Goal: Transaction & Acquisition: Purchase product/service

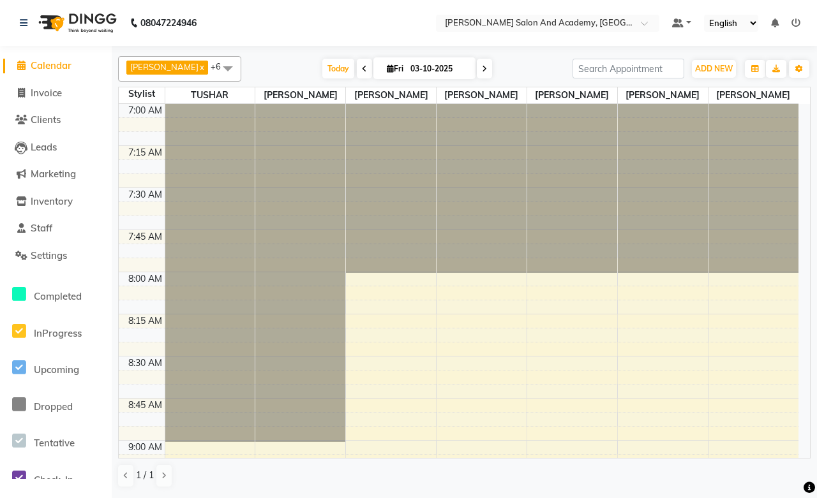
scroll to position [1559, 0]
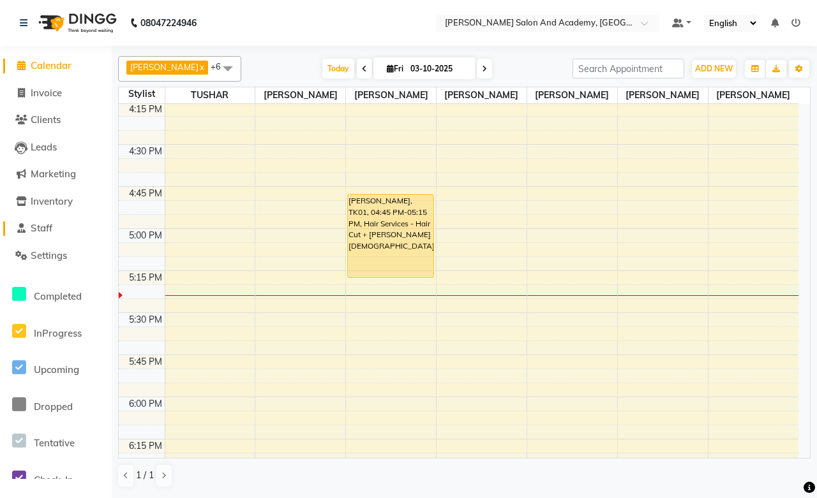
click at [45, 230] on span "Staff" at bounding box center [42, 228] width 22 height 12
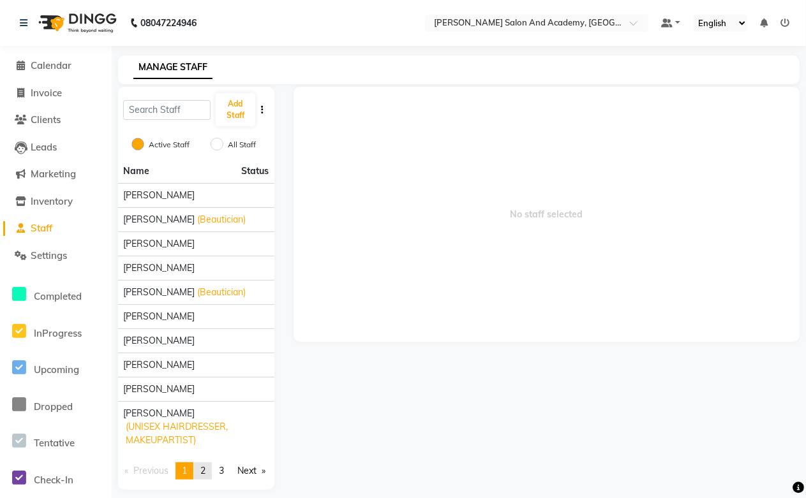
click at [209, 475] on link "page 2" at bounding box center [203, 471] width 18 height 17
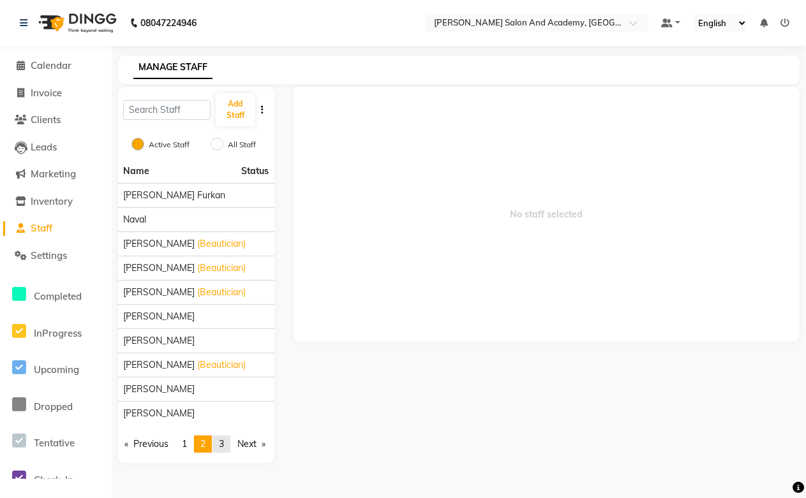
click at [223, 444] on span "3" at bounding box center [221, 443] width 5 height 11
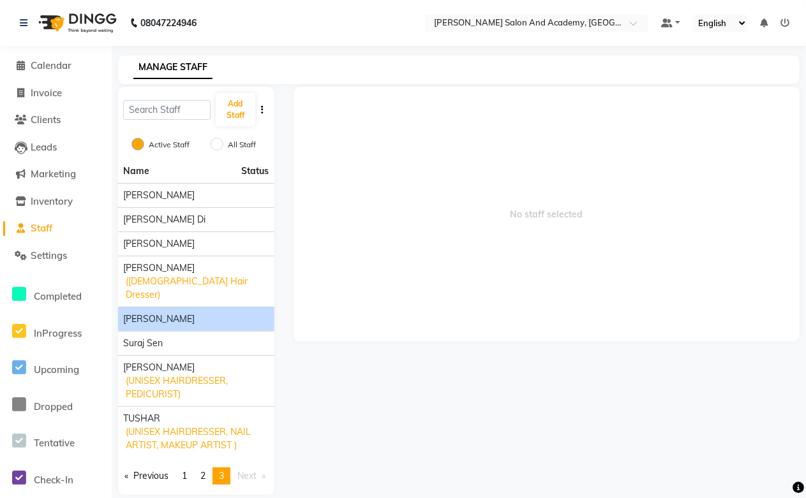
click at [143, 313] on span "[PERSON_NAME]" at bounding box center [158, 319] width 71 height 13
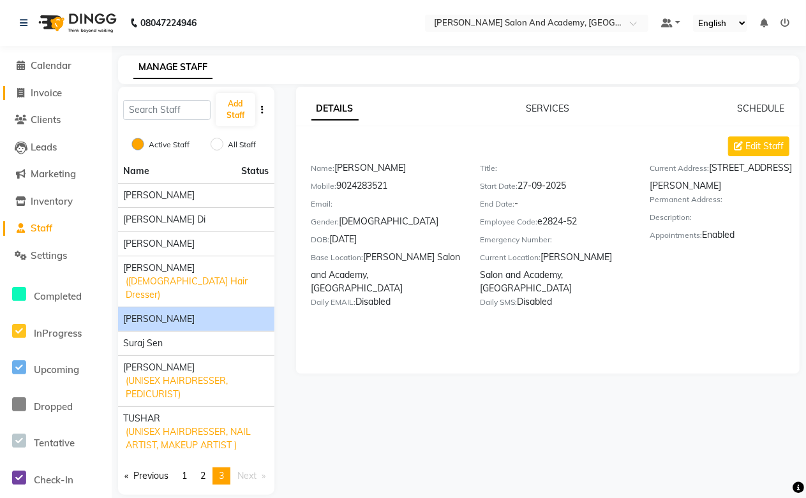
click at [38, 91] on span "Invoice" at bounding box center [46, 93] width 31 height 12
select select "service"
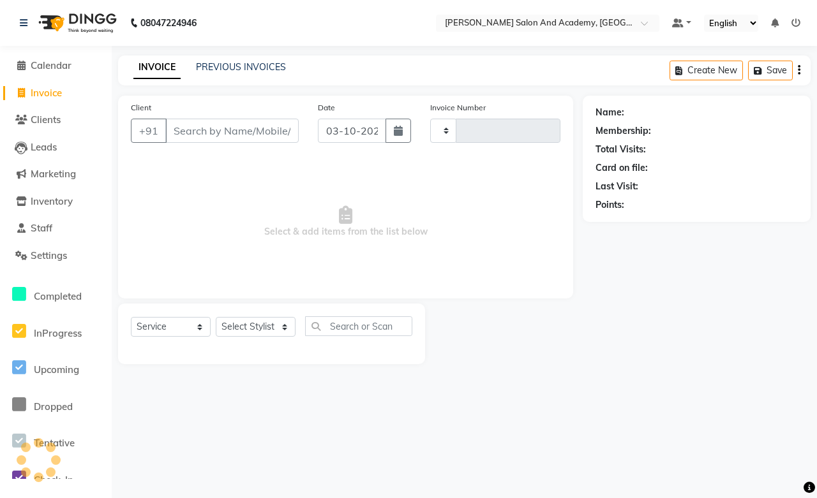
type input "0814"
select select "6453"
click at [51, 121] on span "Clients" at bounding box center [46, 120] width 30 height 12
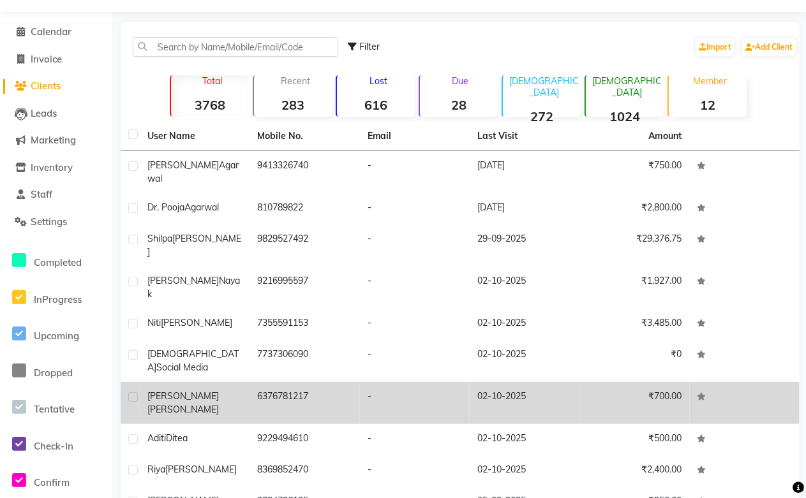
scroll to position [54, 0]
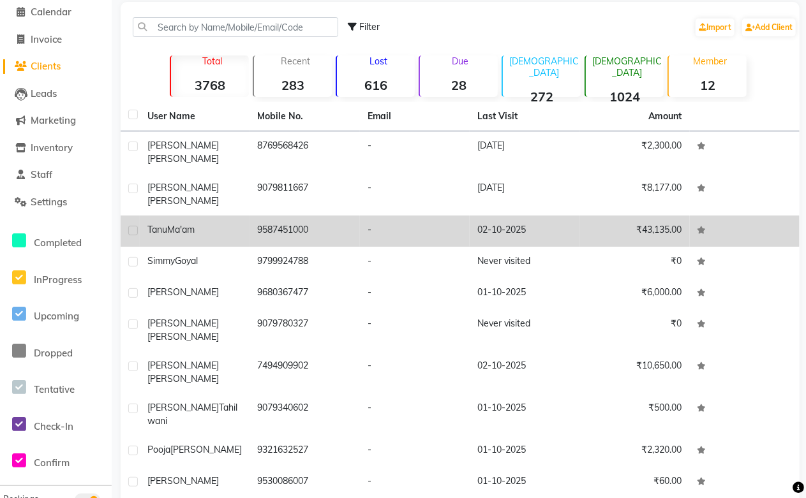
click at [288, 216] on td "9587451000" at bounding box center [304, 231] width 110 height 31
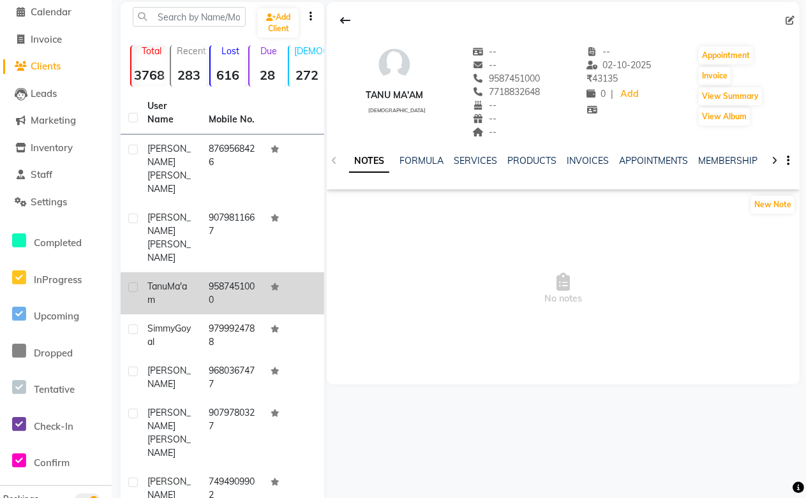
click at [233, 272] on td "9587451000" at bounding box center [231, 293] width 61 height 42
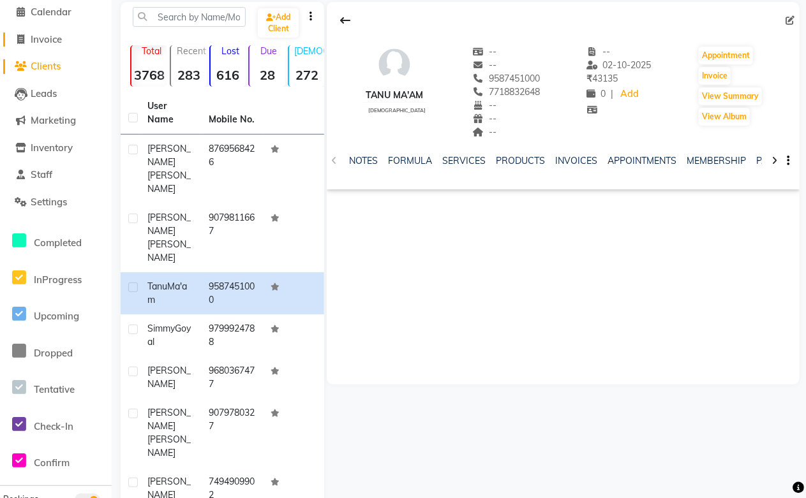
click at [35, 43] on span "Invoice" at bounding box center [46, 39] width 31 height 12
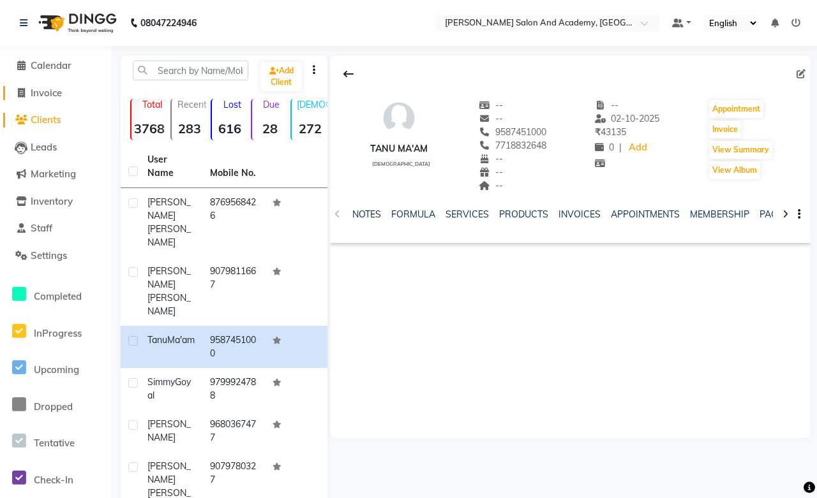
select select "6453"
select select "service"
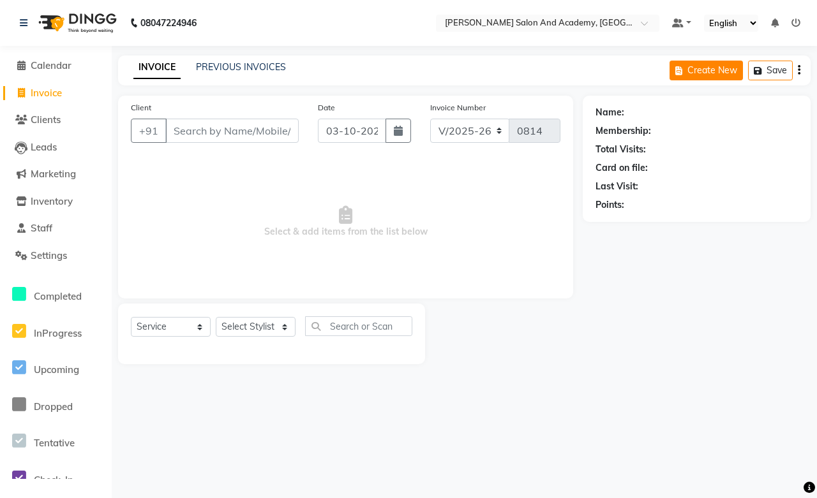
click at [716, 62] on button "Create New" at bounding box center [705, 71] width 73 height 20
select select "6453"
select select "service"
type input "9587451000"
select select "1: Object"
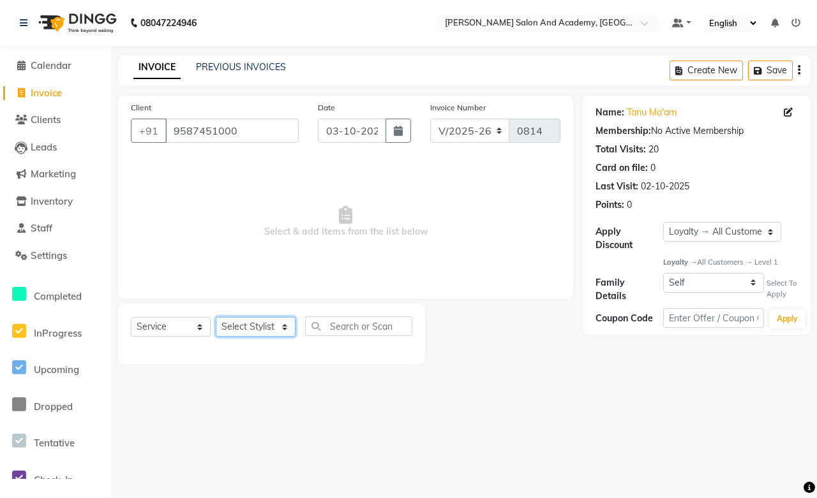
click at [283, 322] on select "Select Stylist [PERSON_NAME] [PERSON_NAME] [PERSON_NAME] [PERSON_NAME] [PERSON_…" at bounding box center [256, 327] width 80 height 20
select select "93074"
click at [216, 318] on select "Select Stylist [PERSON_NAME] [PERSON_NAME] [PERSON_NAME] [PERSON_NAME] [PERSON_…" at bounding box center [256, 327] width 80 height 20
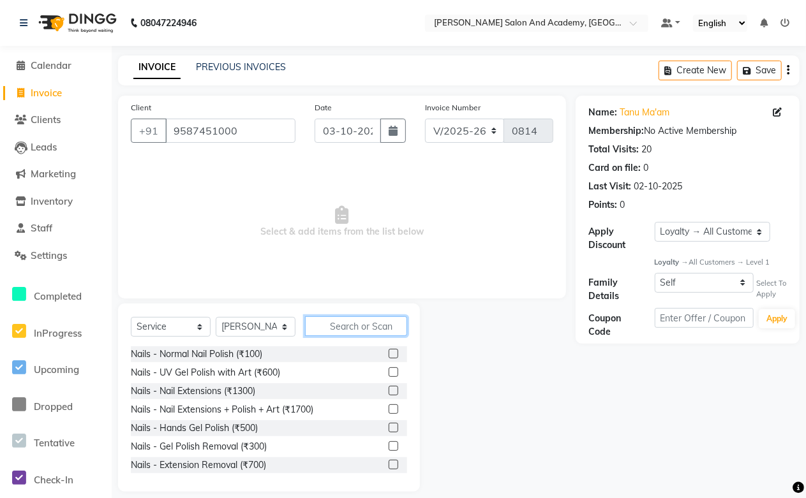
click at [360, 318] on input "text" at bounding box center [356, 326] width 102 height 20
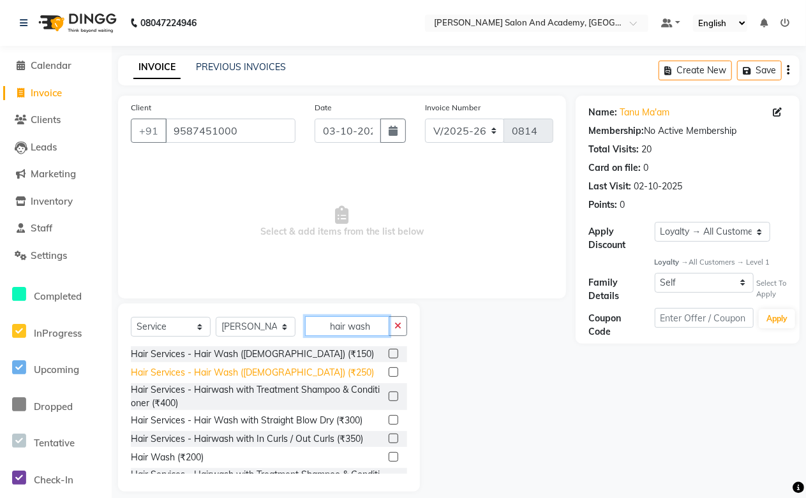
type input "hair wash"
click at [272, 374] on div "Hair Services - Hair Wash ([DEMOGRAPHIC_DATA]) (₹250)" at bounding box center [252, 372] width 243 height 13
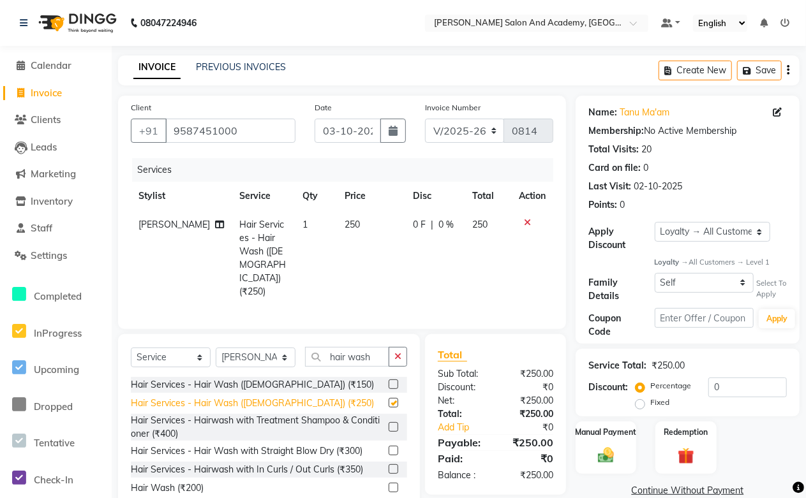
checkbox input "false"
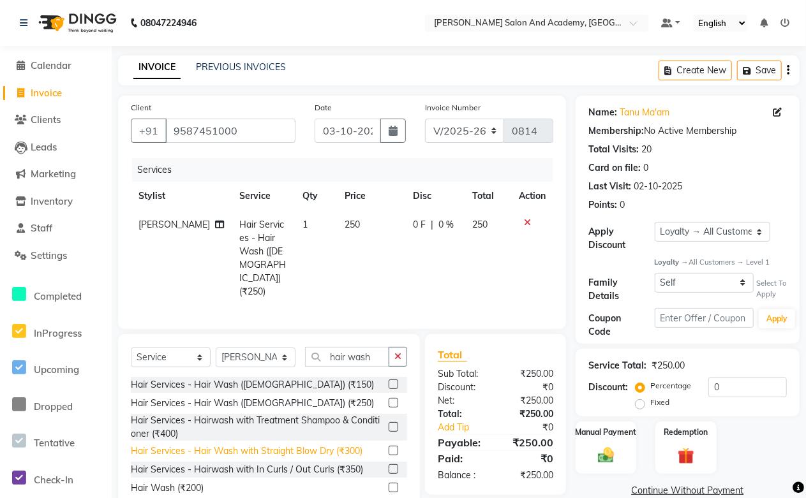
click at [346, 445] on div "Hair Services - Hair Wash with Straight Blow Dry (₹300)" at bounding box center [247, 451] width 232 height 13
checkbox input "false"
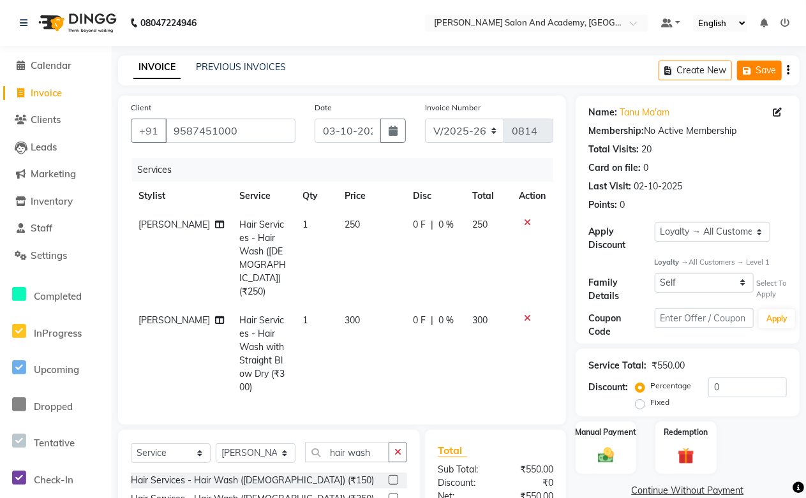
click at [762, 73] on button "Save" at bounding box center [759, 71] width 45 height 20
click at [666, 68] on button "Save" at bounding box center [669, 71] width 45 height 20
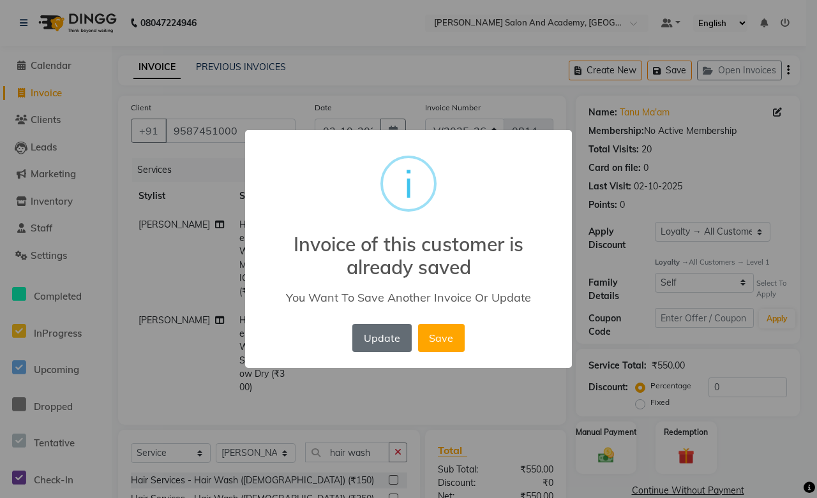
click at [353, 334] on button "Update" at bounding box center [381, 338] width 59 height 28
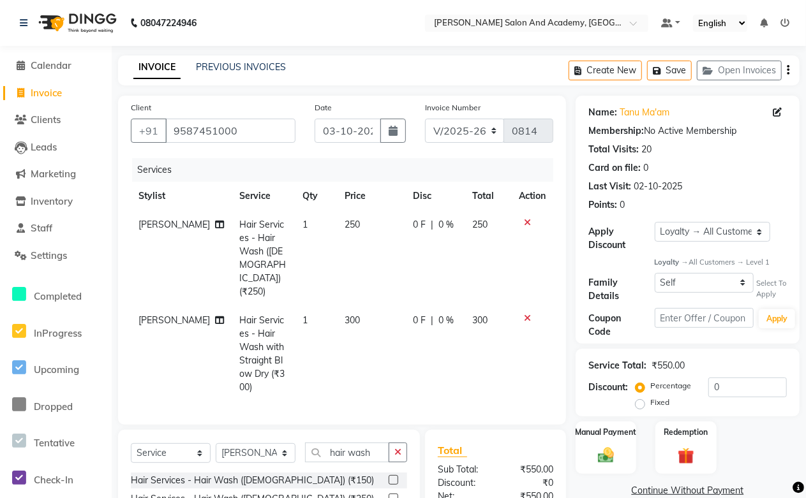
click at [524, 221] on icon at bounding box center [527, 222] width 7 height 9
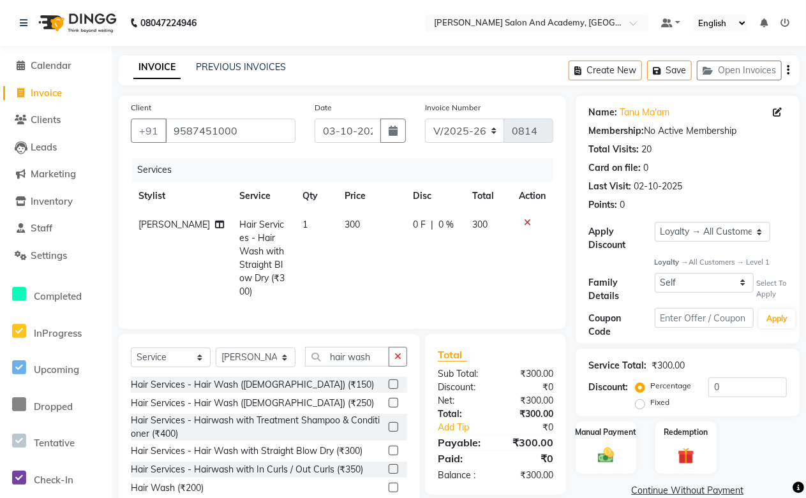
scroll to position [40, 0]
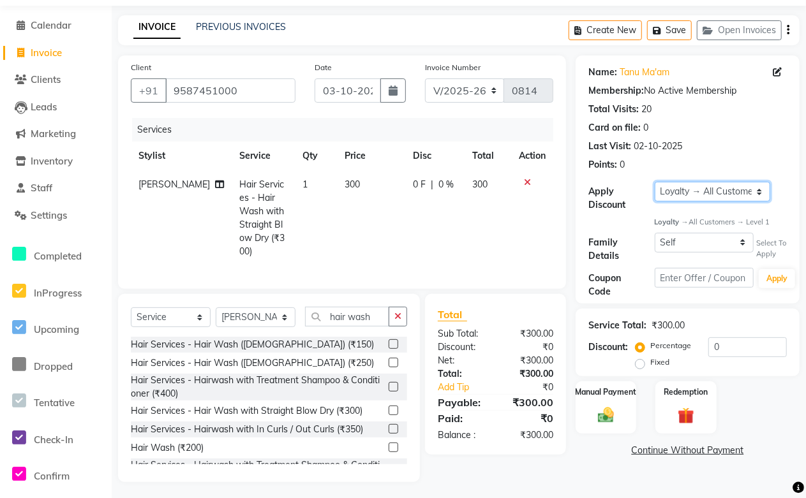
click at [698, 193] on select "Select Loyalty → All Customers → Level 1" at bounding box center [712, 192] width 115 height 20
click at [632, 224] on div "Name: [PERSON_NAME] Membership: No Active Membership Total Visits: 20 Card on f…" at bounding box center [687, 180] width 224 height 248
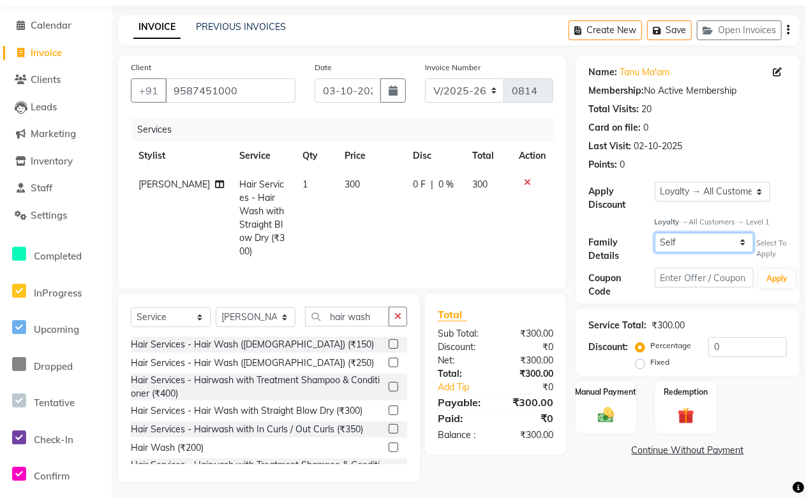
click at [691, 243] on select "Self [PERSON_NAME]" at bounding box center [705, 243] width 100 height 20
select select "477657"
click at [655, 233] on select "Self [PERSON_NAME]" at bounding box center [705, 243] width 100 height 20
select select "2: Object"
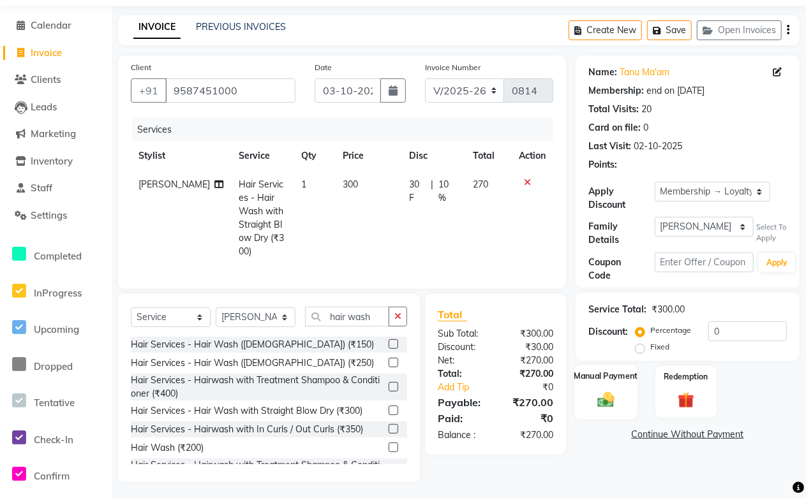
click at [602, 390] on img at bounding box center [605, 400] width 27 height 20
click at [717, 434] on span "CASH" at bounding box center [726, 435] width 27 height 15
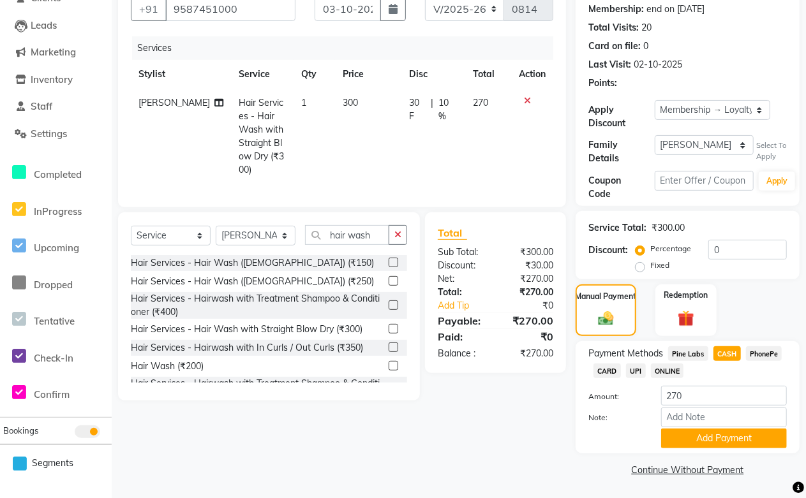
scroll to position [123, 0]
click at [706, 438] on button "Add Payment" at bounding box center [724, 438] width 126 height 20
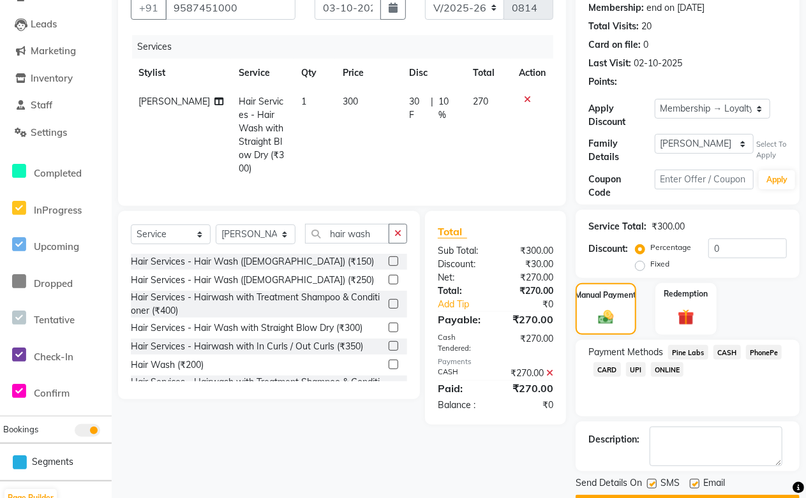
scroll to position [159, 0]
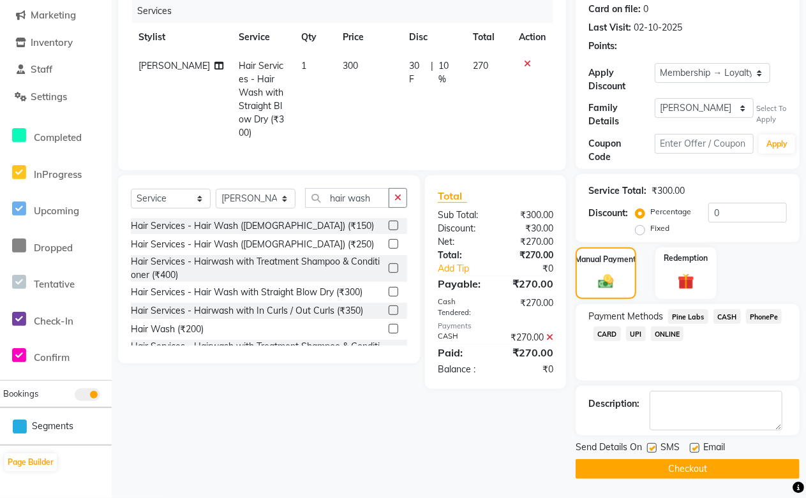
click at [693, 447] on label at bounding box center [695, 448] width 10 height 10
click at [693, 447] on input "checkbox" at bounding box center [694, 449] width 8 height 8
checkbox input "false"
click at [678, 469] on button "Checkout" at bounding box center [687, 469] width 224 height 20
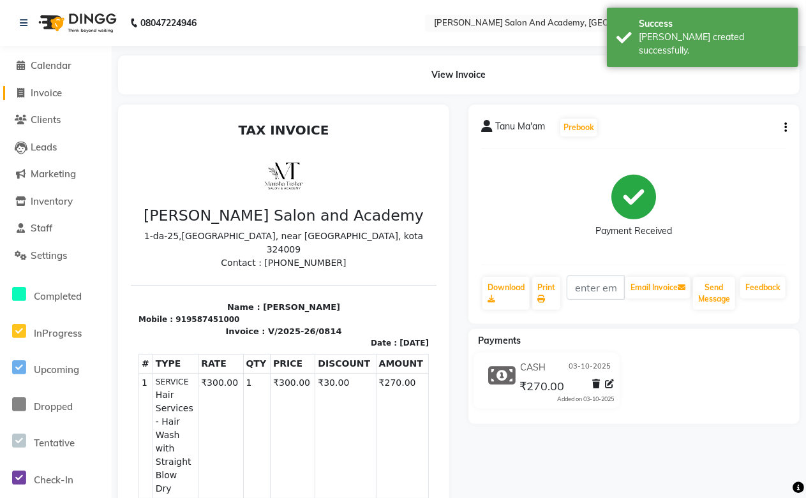
click at [43, 97] on span "Invoice" at bounding box center [46, 93] width 31 height 12
select select "service"
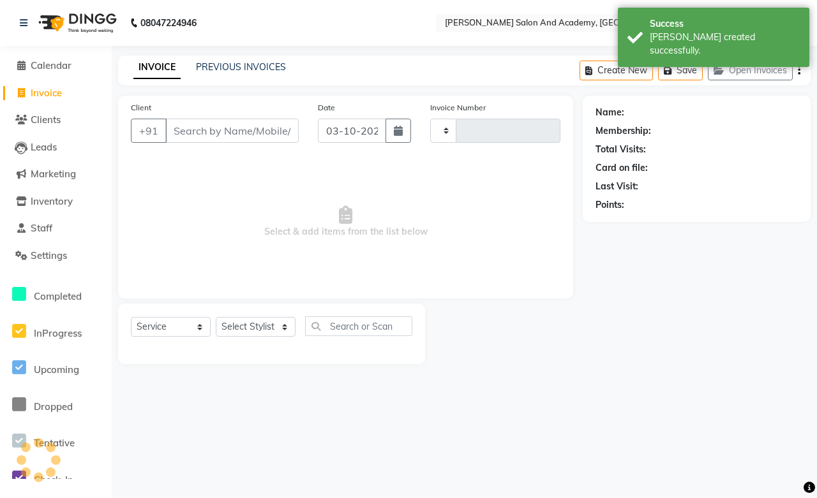
type input "0815"
select select "6453"
click at [729, 73] on button "Open Invoices" at bounding box center [749, 71] width 85 height 20
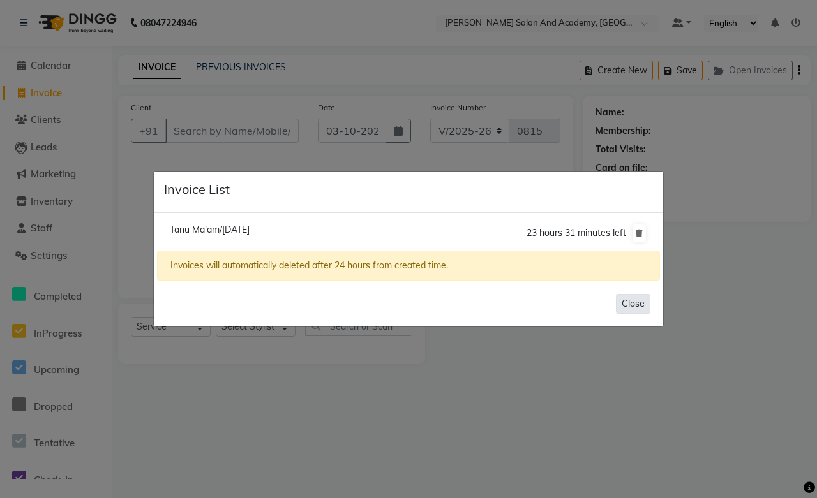
drag, startPoint x: 634, startPoint y: 306, endPoint x: 489, endPoint y: 228, distance: 164.4
click at [633, 306] on button "Close" at bounding box center [633, 304] width 34 height 20
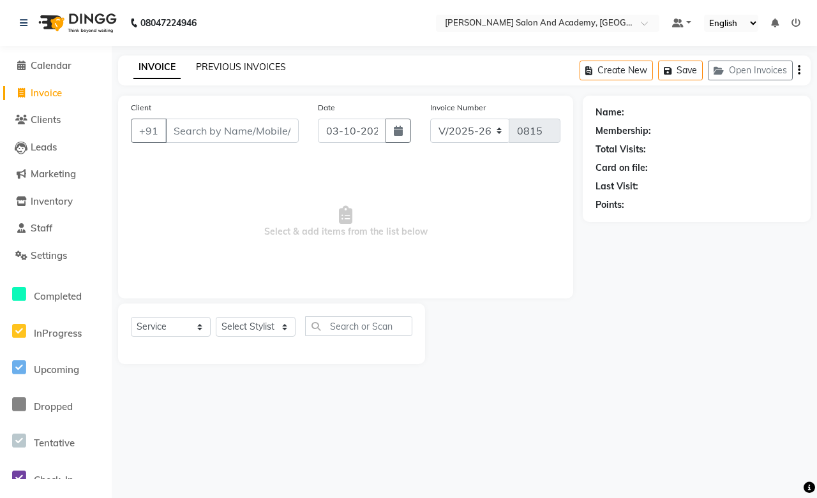
click at [254, 70] on link "PREVIOUS INVOICES" at bounding box center [241, 66] width 90 height 11
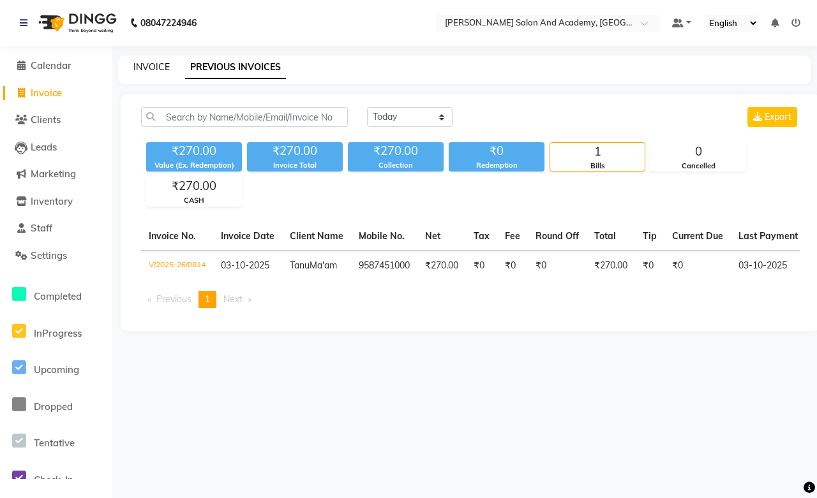
click at [143, 66] on link "INVOICE" at bounding box center [151, 66] width 36 height 11
select select "service"
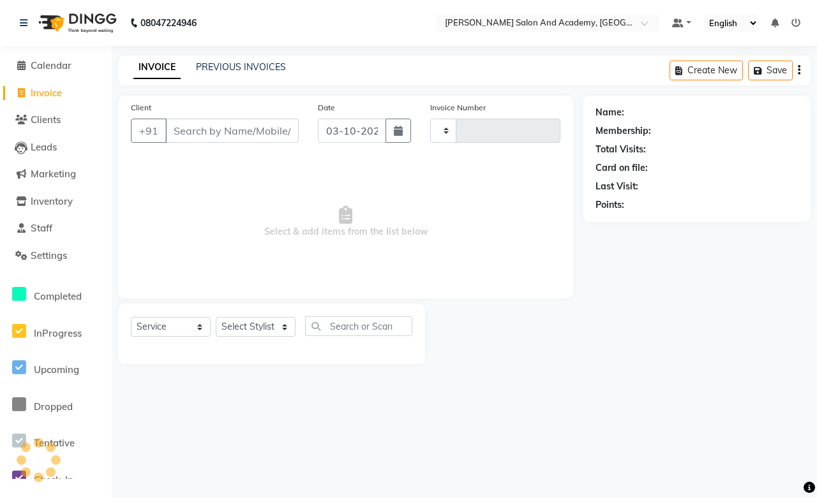
type input "0815"
select select "6453"
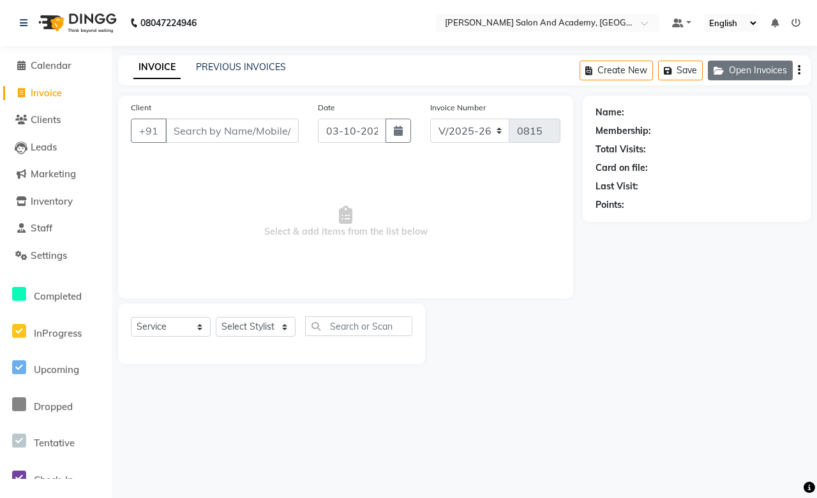
click at [734, 74] on button "Open Invoices" at bounding box center [749, 71] width 85 height 20
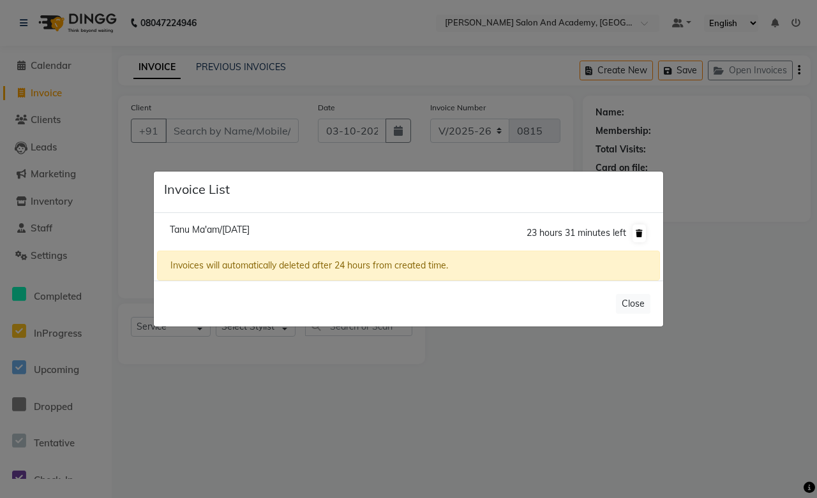
click at [641, 232] on icon at bounding box center [638, 234] width 7 height 8
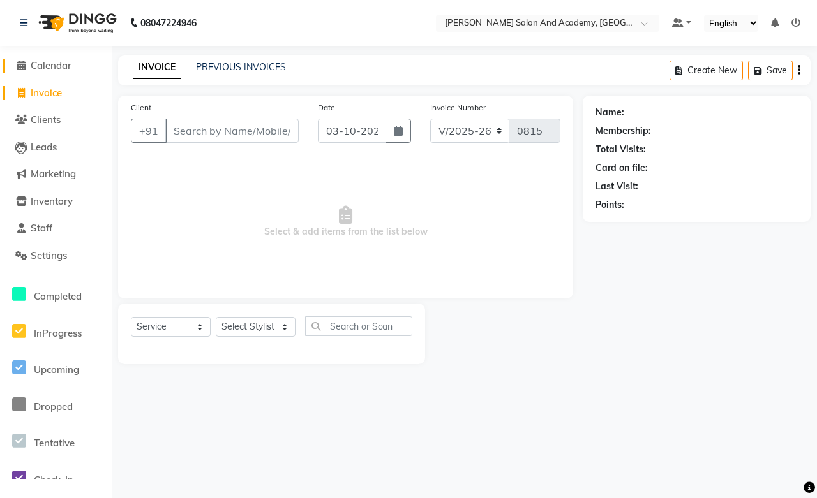
click at [34, 66] on span "Calendar" at bounding box center [51, 65] width 41 height 12
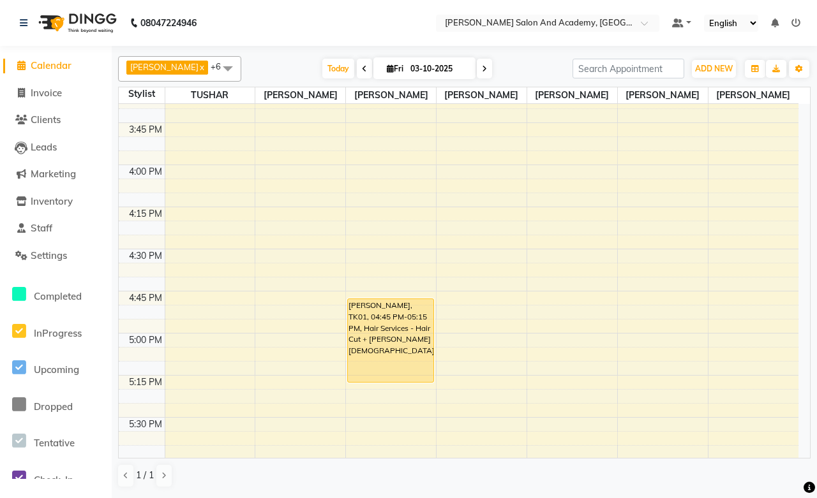
scroll to position [1559, 0]
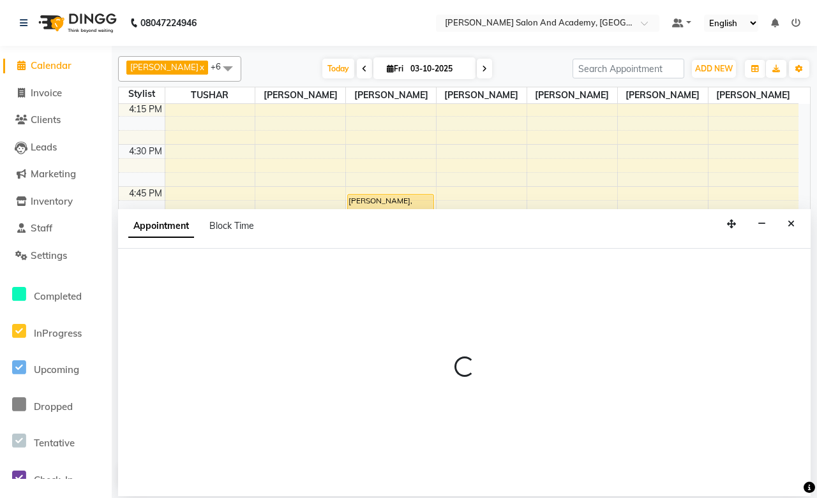
click at [396, 243] on div "Appointment Block Time" at bounding box center [464, 229] width 692 height 40
click at [790, 227] on icon "Close" at bounding box center [790, 223] width 7 height 9
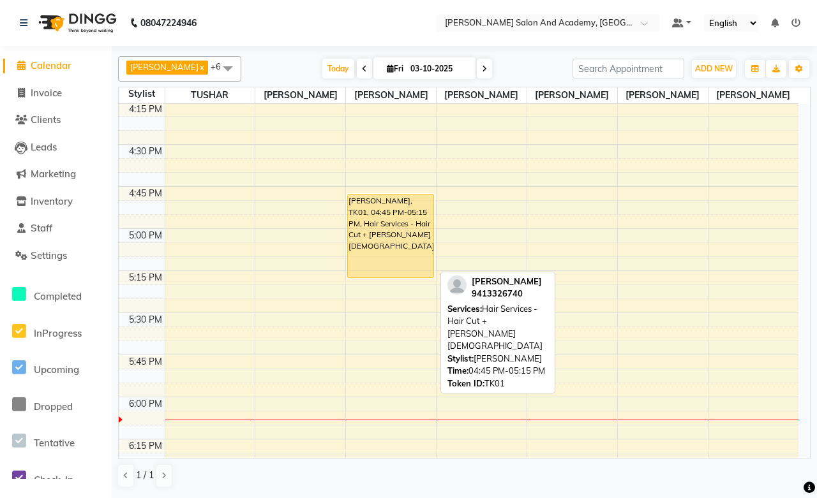
click at [374, 228] on div "[PERSON_NAME], TK01, 04:45 PM-05:15 PM, Hair Services - Hair Cut + [PERSON_NAME…" at bounding box center [390, 236] width 85 height 83
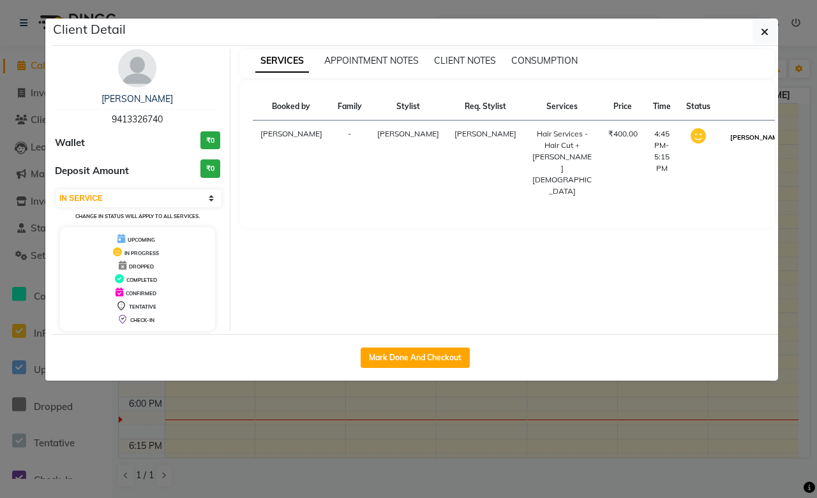
click at [736, 138] on button "[PERSON_NAME]" at bounding box center [757, 138] width 61 height 16
select select "3"
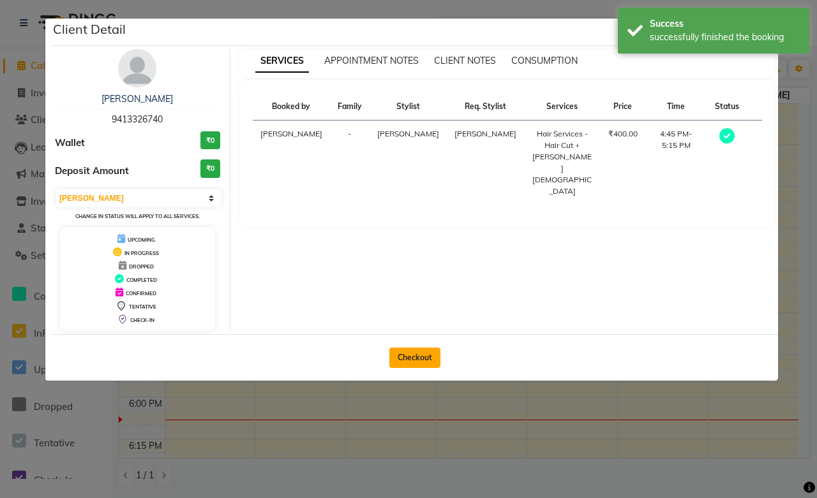
click at [397, 362] on button "Checkout" at bounding box center [414, 358] width 51 height 20
select select "6453"
select select "service"
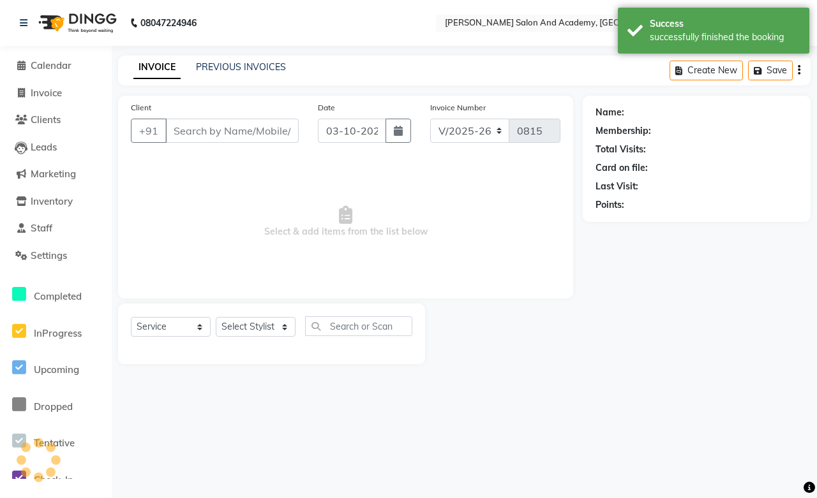
type input "9413326740"
select select "91086"
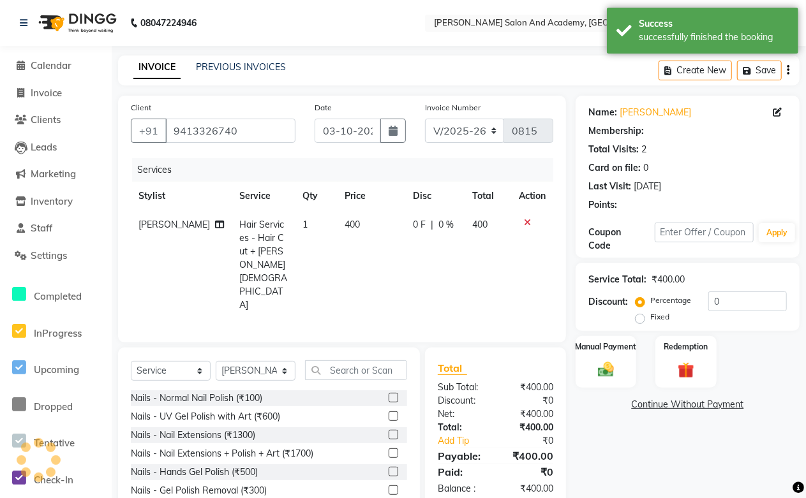
select select "1: Object"
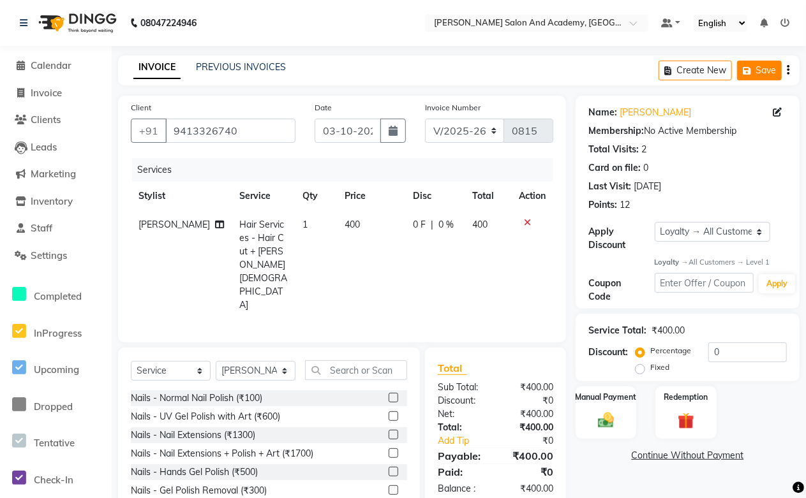
click at [766, 77] on button "Save" at bounding box center [759, 71] width 45 height 20
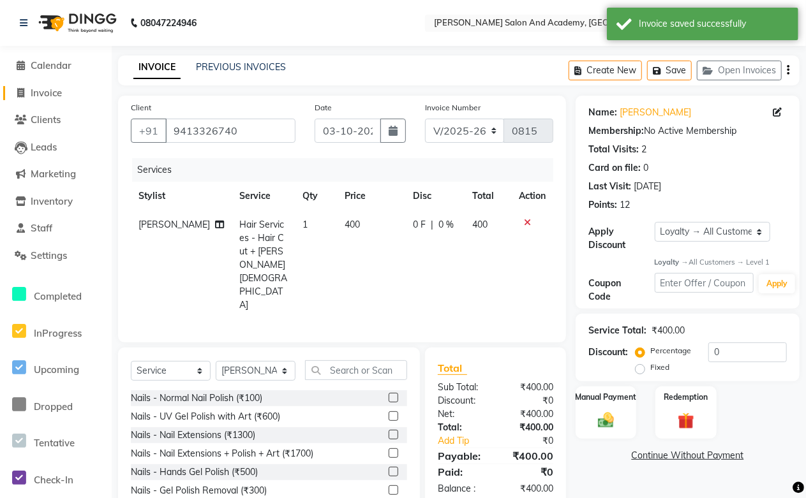
click at [54, 93] on span "Invoice" at bounding box center [46, 93] width 31 height 12
select select "6453"
select select "service"
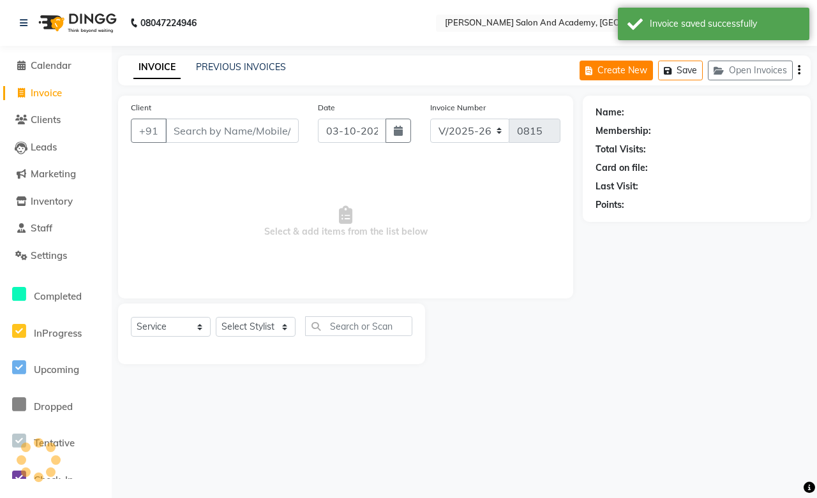
click at [601, 75] on button "Create New" at bounding box center [615, 71] width 73 height 20
select select "6453"
select select "service"
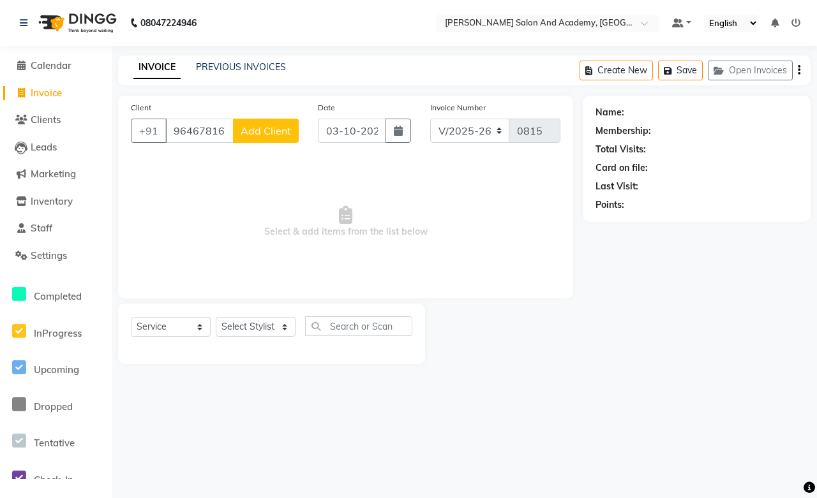
click at [186, 129] on input "9646781689" at bounding box center [199, 131] width 68 height 24
type input "9646781689"
click at [276, 131] on span "Add Client" at bounding box center [266, 130] width 50 height 13
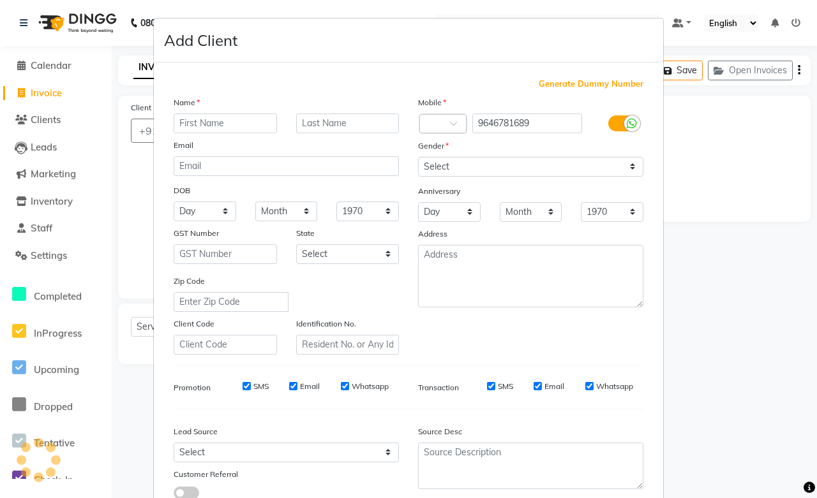
click at [182, 124] on input "text" at bounding box center [225, 124] width 103 height 20
type input "Pooja"
click at [322, 129] on input "text" at bounding box center [347, 124] width 103 height 20
type input "Saxena"
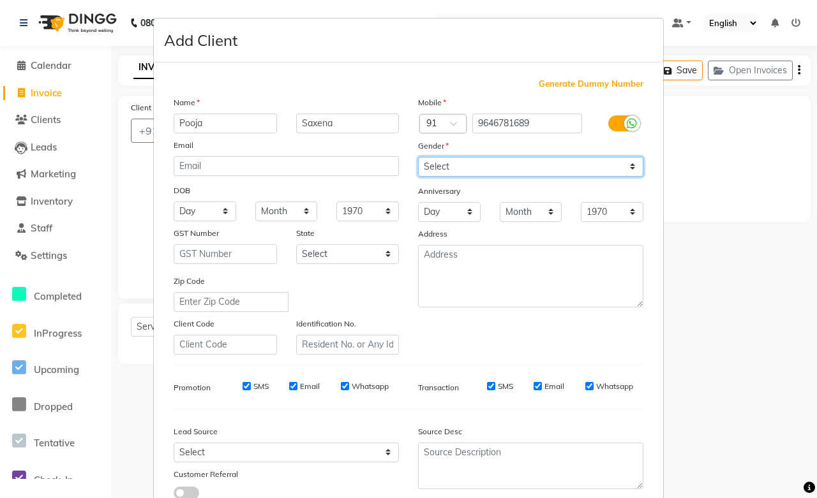
click at [441, 174] on select "Select [DEMOGRAPHIC_DATA] [DEMOGRAPHIC_DATA] Other Prefer Not To Say" at bounding box center [530, 167] width 225 height 20
select select "[DEMOGRAPHIC_DATA]"
click at [418, 157] on select "Select [DEMOGRAPHIC_DATA] [DEMOGRAPHIC_DATA] Other Prefer Not To Say" at bounding box center [530, 167] width 225 height 20
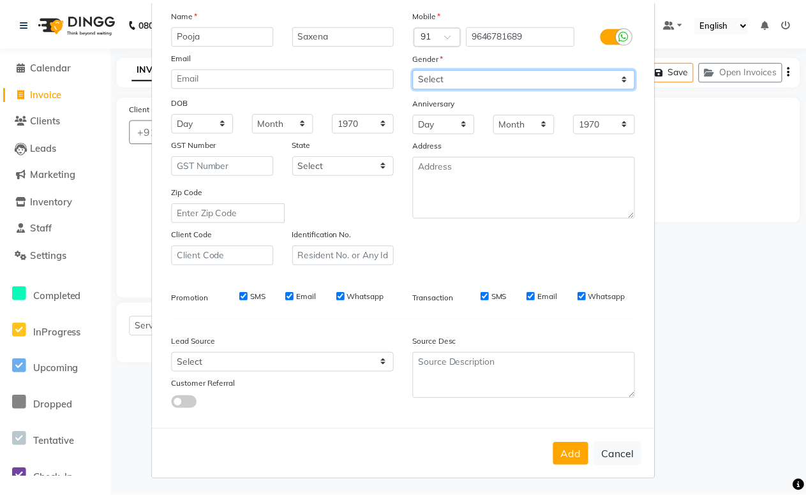
scroll to position [91, 0]
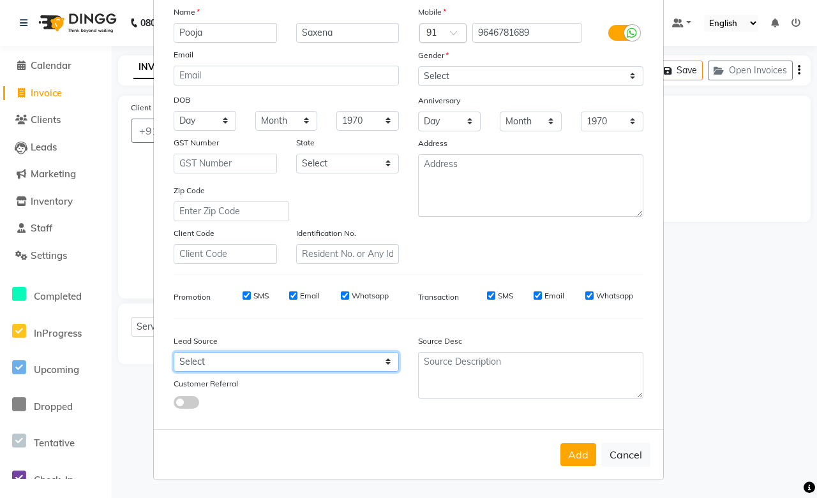
click at [201, 361] on select "Select Walk-in Referral Internet Friend Word of Mouth Advertisement Facebook Ju…" at bounding box center [286, 362] width 225 height 20
select select "46012"
click at [174, 352] on select "Select Walk-in Referral Internet Friend Word of Mouth Advertisement Facebook Ju…" at bounding box center [286, 362] width 225 height 20
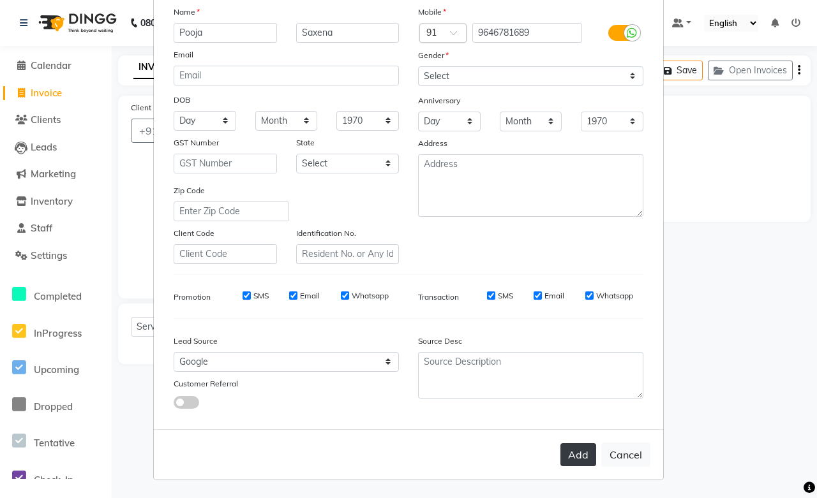
click at [575, 449] on button "Add" at bounding box center [578, 454] width 36 height 23
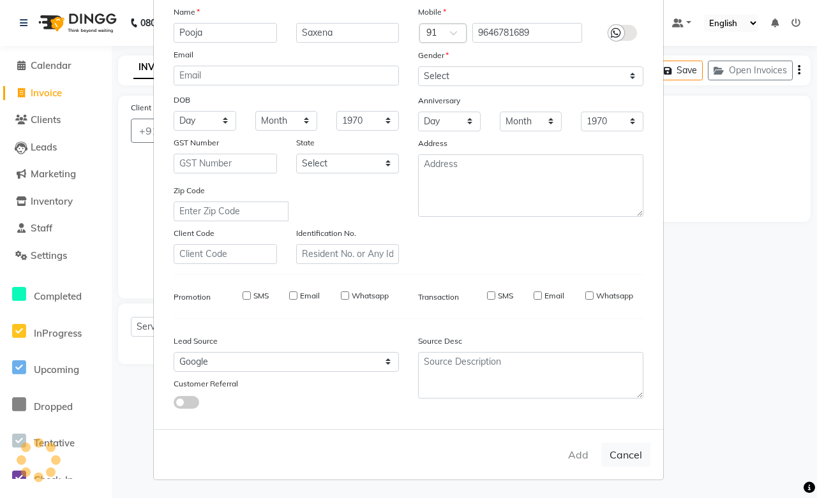
select select
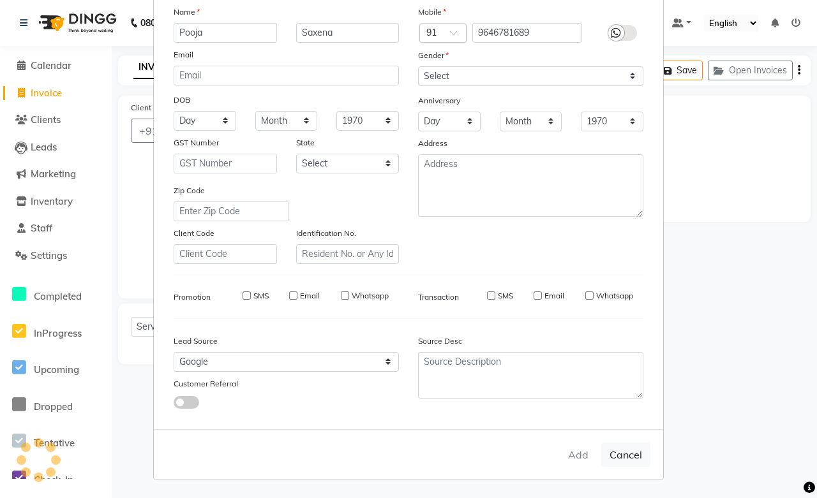
select select
checkbox input "false"
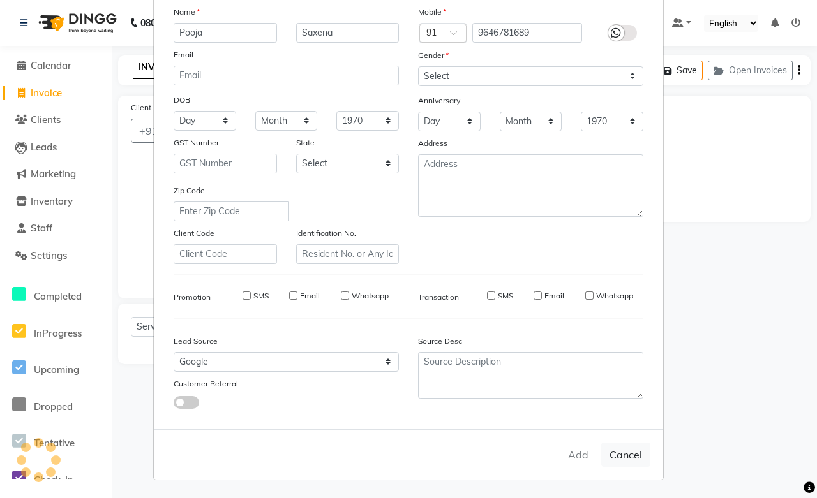
checkbox input "false"
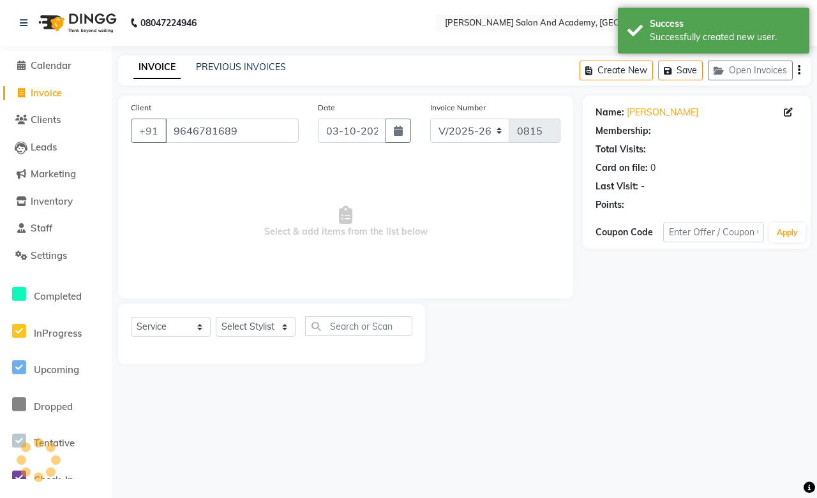
select select "1: Object"
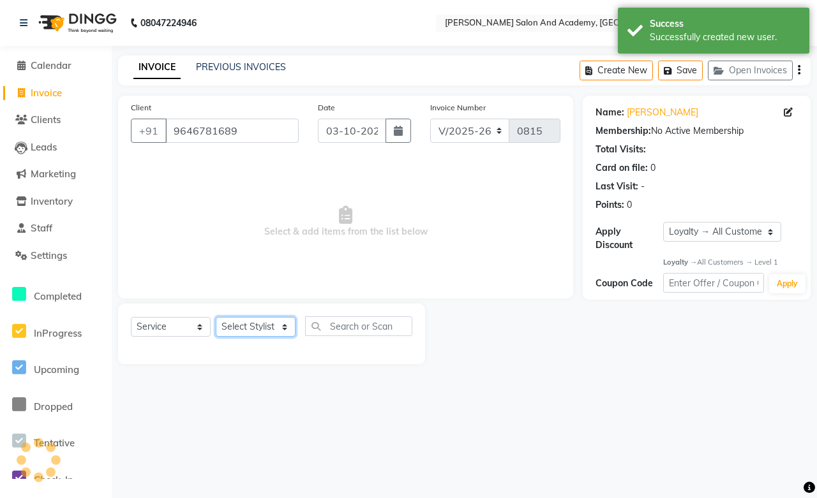
click at [263, 324] on select "Select Stylist [PERSON_NAME] [PERSON_NAME] [PERSON_NAME] [PERSON_NAME] [PERSON_…" at bounding box center [256, 327] width 80 height 20
select select "49047"
click at [216, 318] on select "Select Stylist [PERSON_NAME] [PERSON_NAME] [PERSON_NAME] [PERSON_NAME] [PERSON_…" at bounding box center [256, 327] width 80 height 20
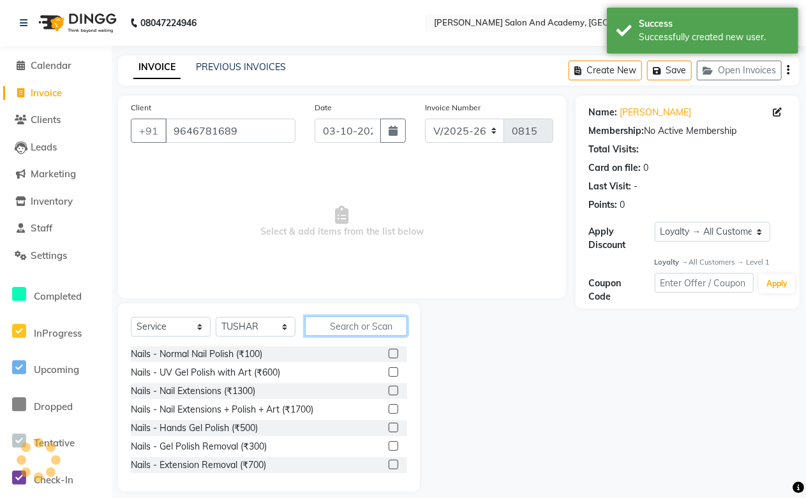
click at [365, 323] on input "text" at bounding box center [356, 326] width 102 height 20
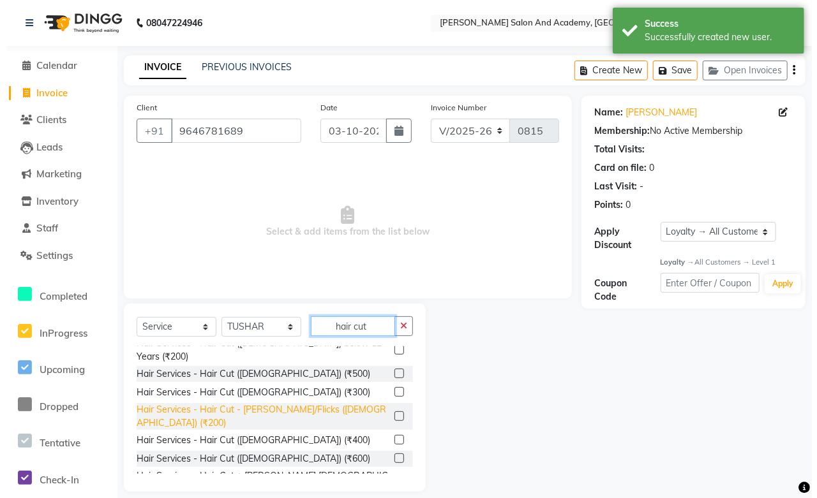
scroll to position [71, 0]
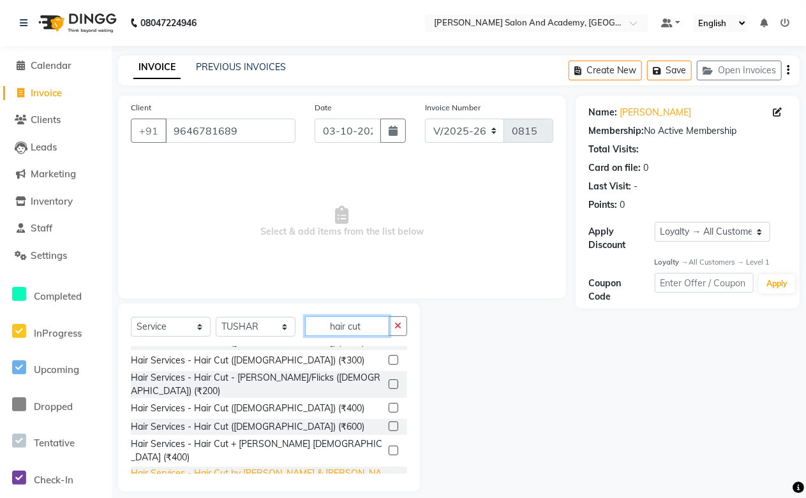
type input "hair cut"
click at [307, 467] on div "Hair Services - Hair Cut by [PERSON_NAME] & [PERSON_NAME] (₹700)" at bounding box center [257, 480] width 253 height 27
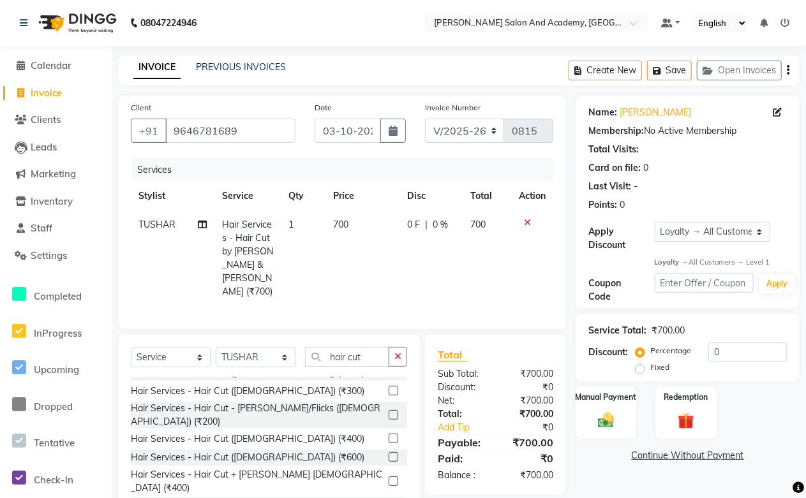
checkbox input "false"
click at [670, 68] on button "Save" at bounding box center [669, 71] width 45 height 20
click at [683, 73] on button "Save" at bounding box center [669, 71] width 45 height 20
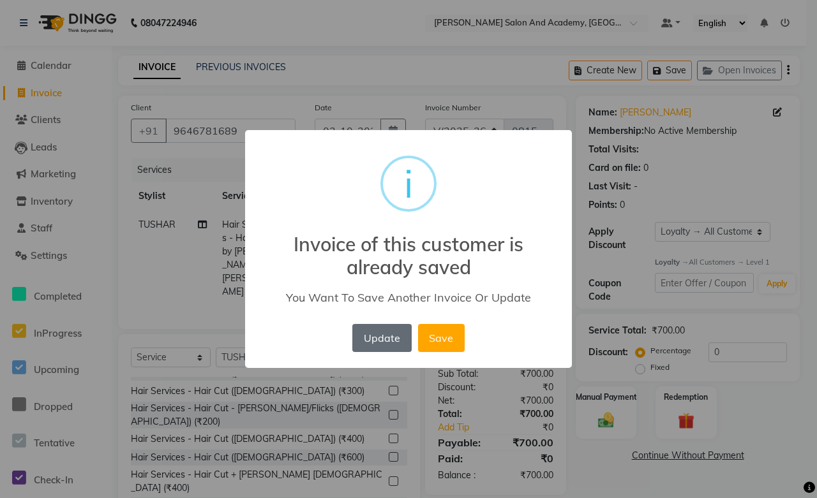
click at [379, 339] on button "Update" at bounding box center [381, 338] width 59 height 28
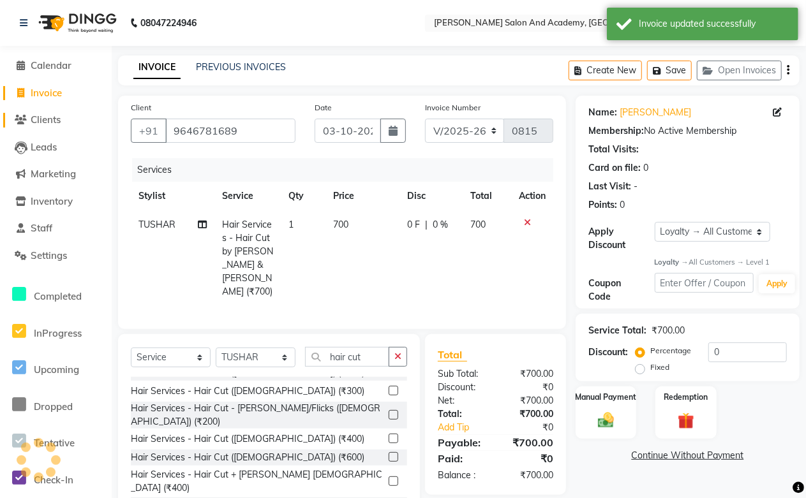
click at [55, 124] on span "Clients" at bounding box center [46, 120] width 30 height 12
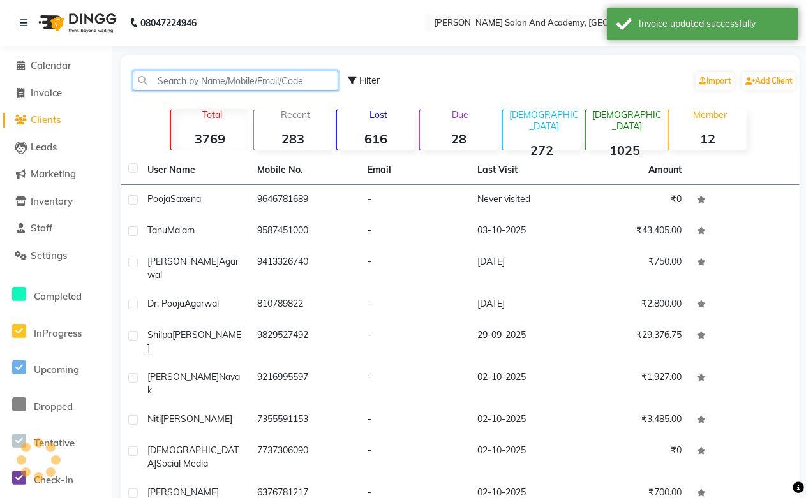
click at [179, 79] on input "text" at bounding box center [235, 81] width 205 height 20
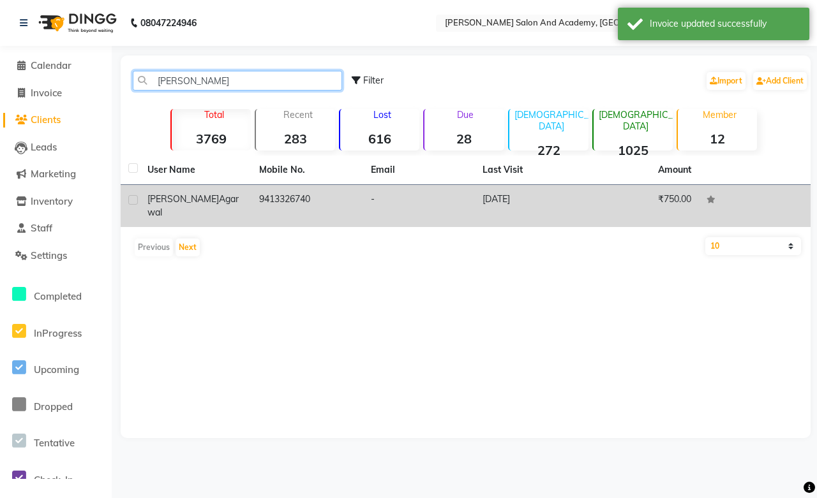
type input "[PERSON_NAME]"
click at [521, 199] on td "[DATE]" at bounding box center [531, 206] width 112 height 42
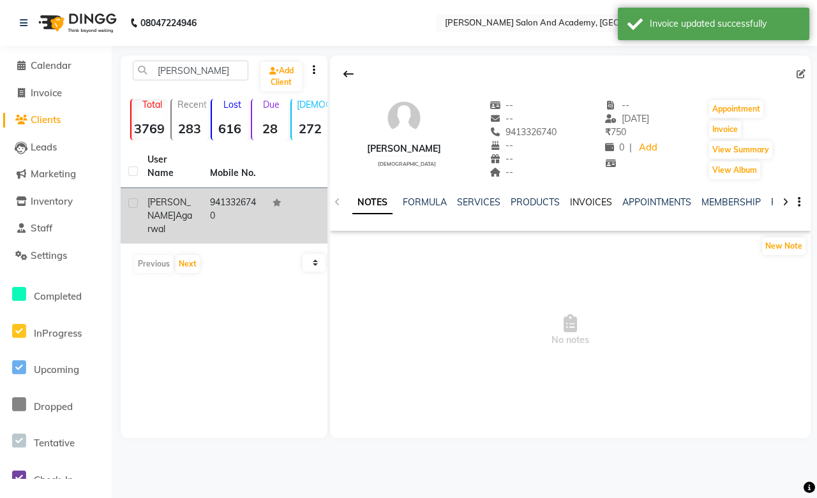
click at [576, 200] on link "INVOICES" at bounding box center [591, 201] width 42 height 11
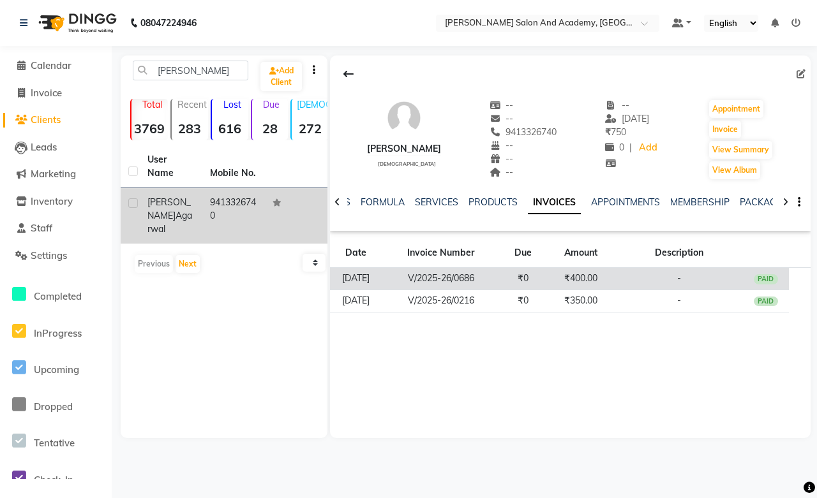
click at [579, 278] on td "₹400.00" at bounding box center [579, 279] width 69 height 22
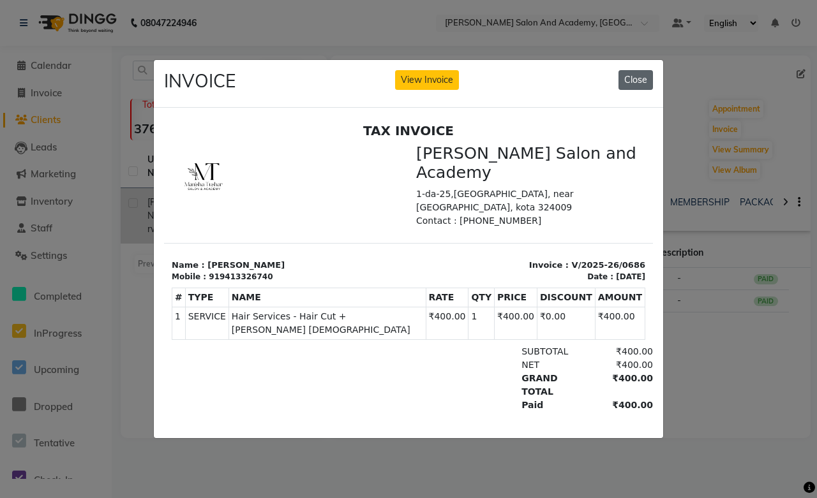
click at [629, 75] on button "Close" at bounding box center [635, 80] width 34 height 20
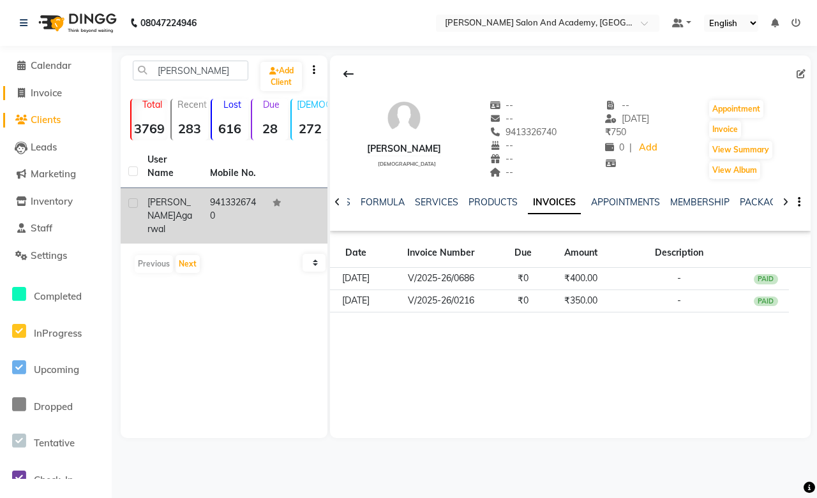
click at [51, 90] on span "Invoice" at bounding box center [46, 93] width 31 height 12
select select "service"
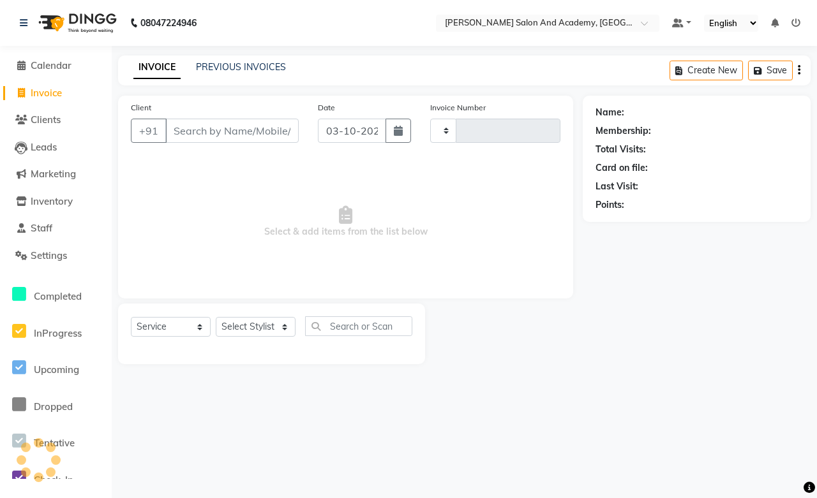
type input "0815"
select select "6453"
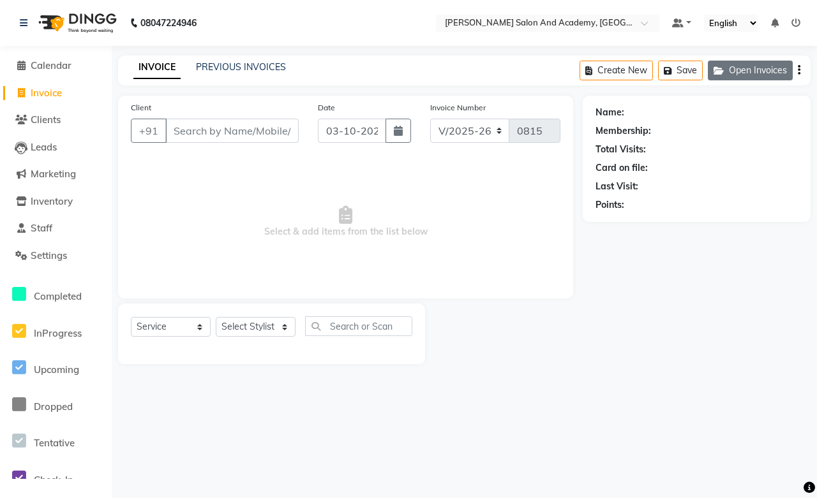
click at [757, 67] on button "Open Invoices" at bounding box center [749, 71] width 85 height 20
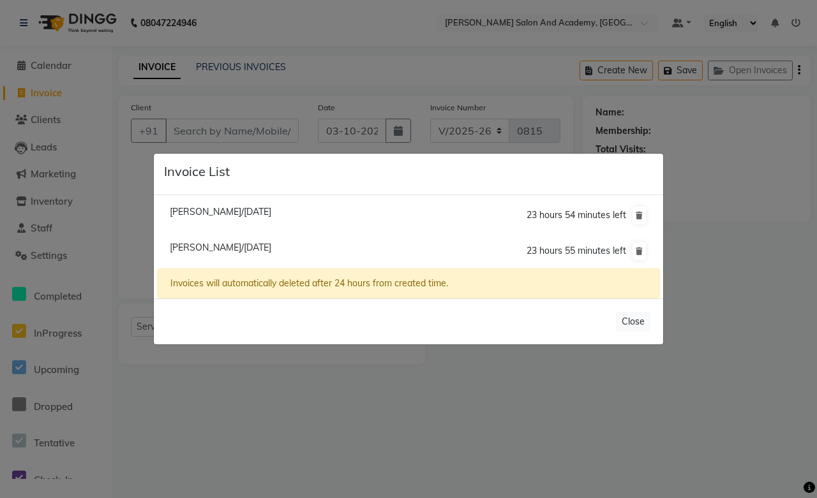
click at [212, 216] on span "[PERSON_NAME]/[DATE]" at bounding box center [220, 211] width 101 height 11
type input "9413326740"
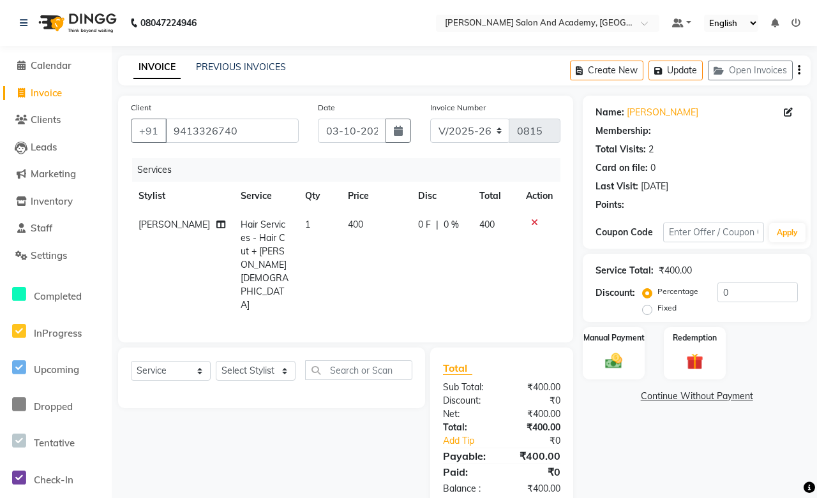
select select "1: Object"
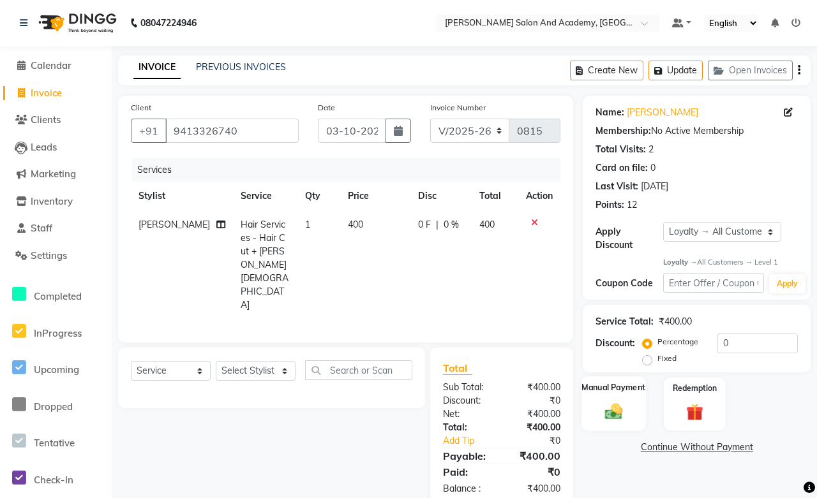
click at [622, 404] on img at bounding box center [614, 412] width 28 height 20
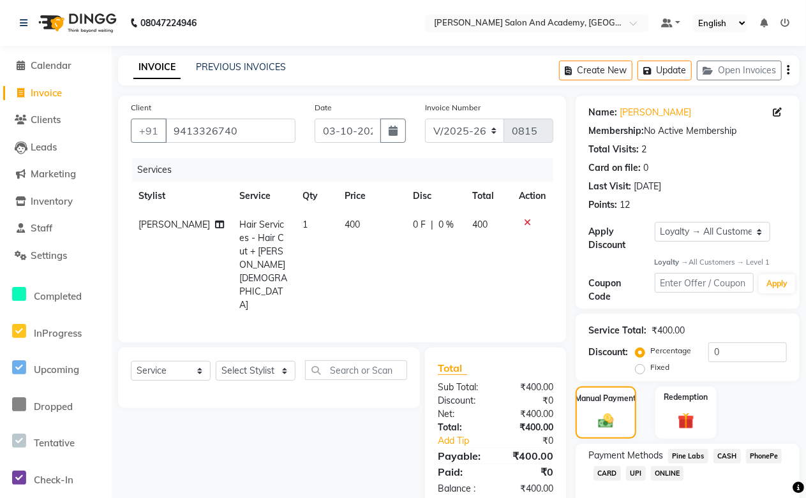
click at [721, 459] on span "CASH" at bounding box center [726, 456] width 27 height 15
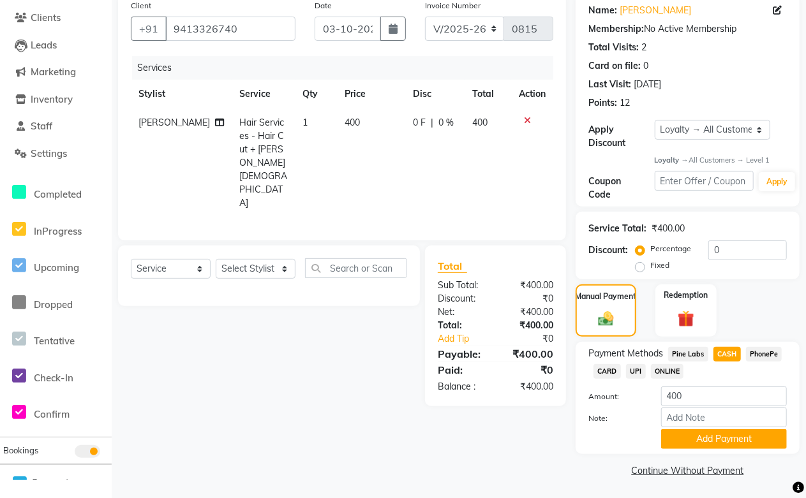
scroll to position [104, 0]
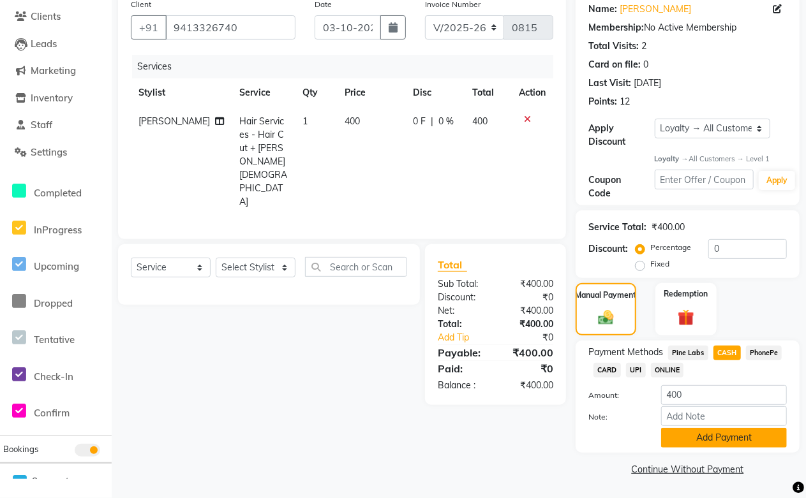
click at [697, 443] on button "Add Payment" at bounding box center [724, 438] width 126 height 20
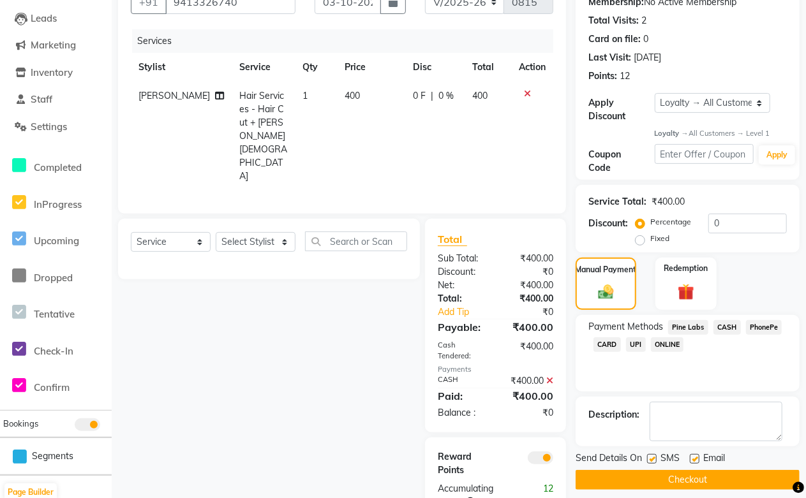
scroll to position [142, 0]
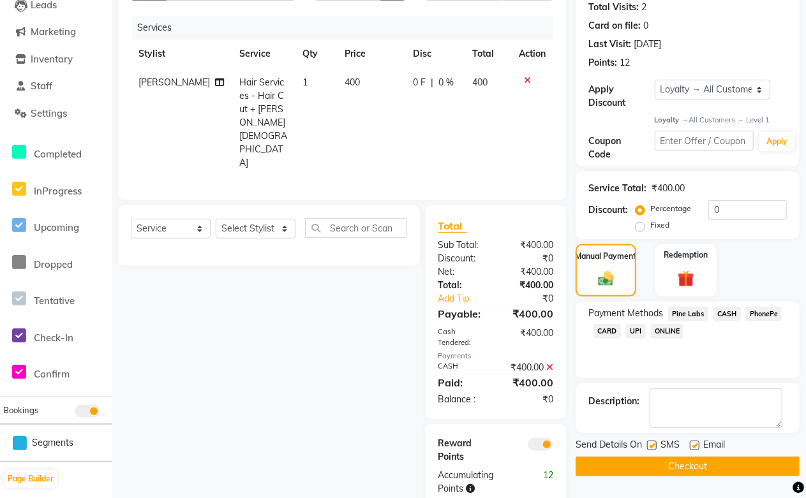
click at [699, 445] on label at bounding box center [695, 446] width 10 height 10
click at [698, 445] on input "checkbox" at bounding box center [694, 446] width 8 height 8
checkbox input "false"
click at [692, 466] on button "Checkout" at bounding box center [687, 467] width 224 height 20
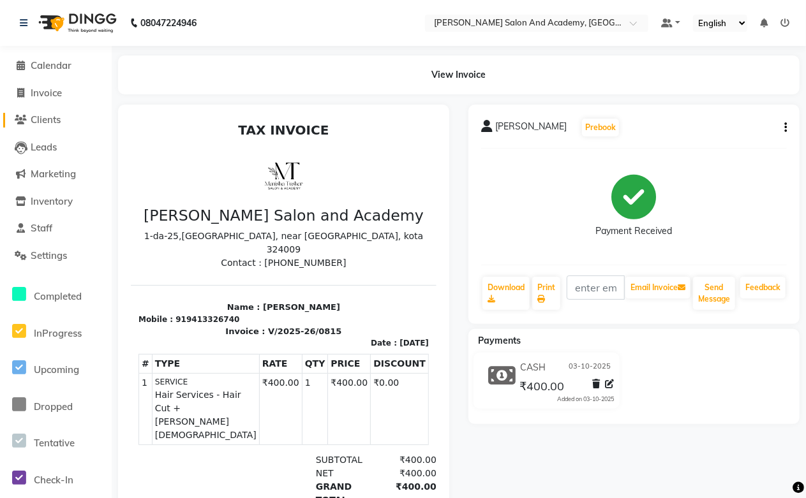
click at [54, 122] on span "Clients" at bounding box center [46, 120] width 30 height 12
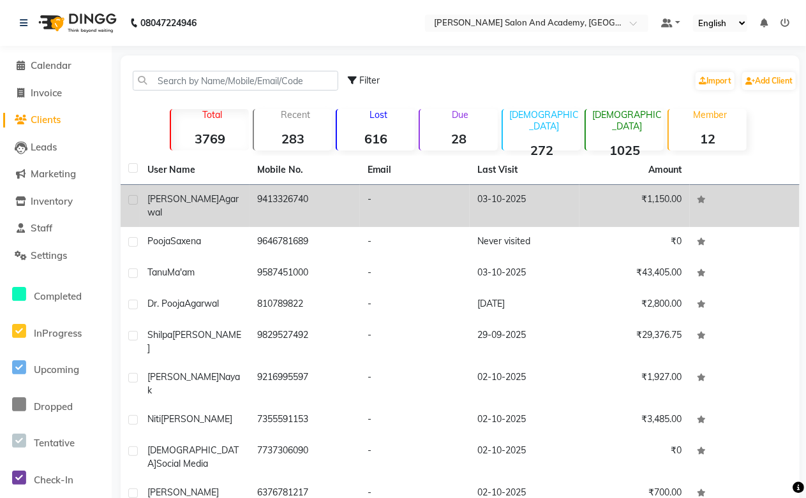
click at [283, 200] on td "9413326740" at bounding box center [304, 206] width 110 height 42
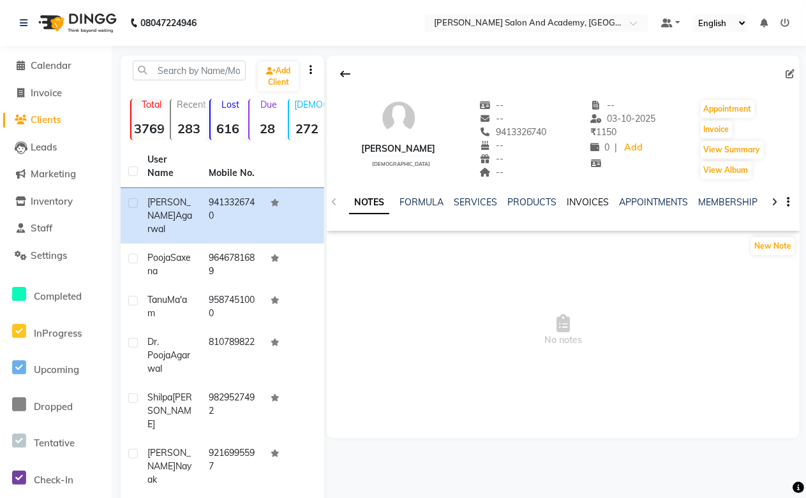
click at [573, 206] on link "INVOICES" at bounding box center [588, 201] width 42 height 11
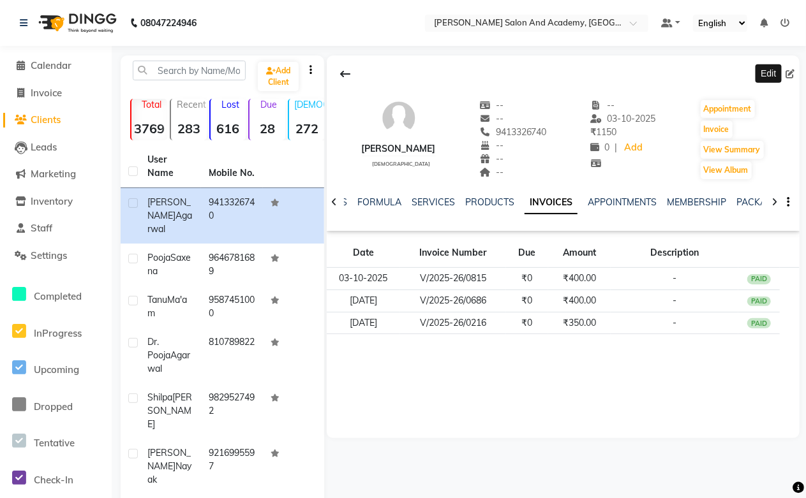
click at [786, 73] on icon at bounding box center [789, 74] width 9 height 9
select select "[DEMOGRAPHIC_DATA]"
select select "46007"
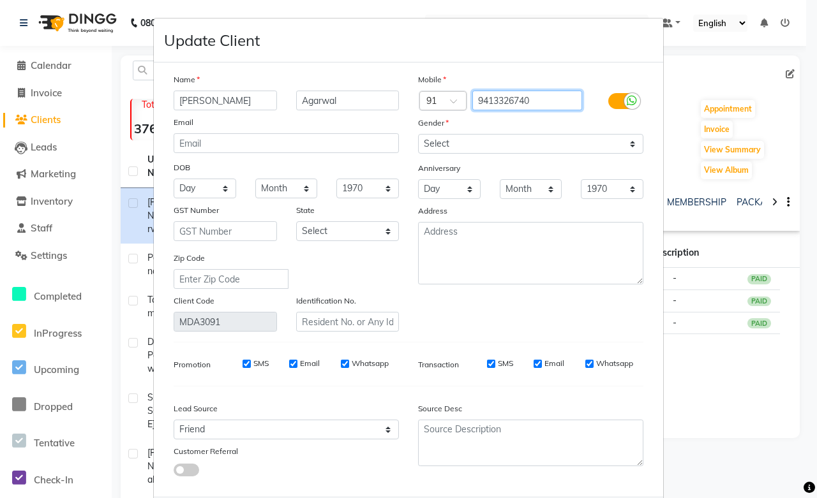
drag, startPoint x: 556, startPoint y: 103, endPoint x: 413, endPoint y: 117, distance: 144.2
click at [413, 117] on div "Mobile Country Code × 91 9413326740 Gender Select [DEMOGRAPHIC_DATA] [DEMOGRAPH…" at bounding box center [530, 202] width 244 height 259
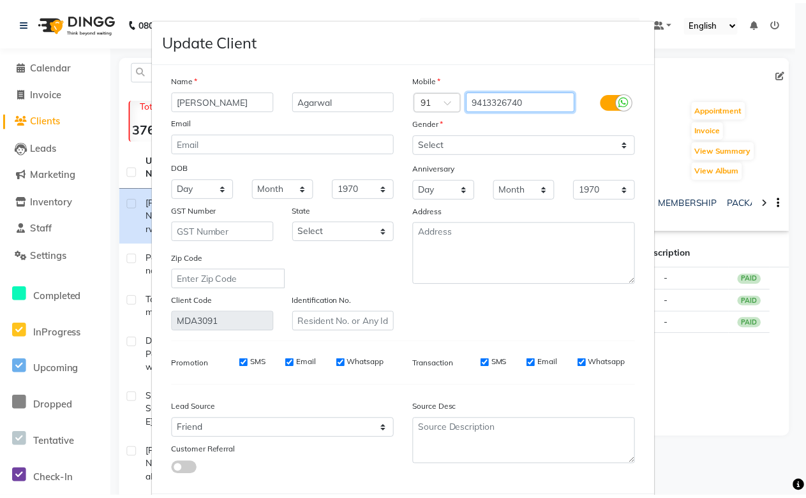
scroll to position [69, 0]
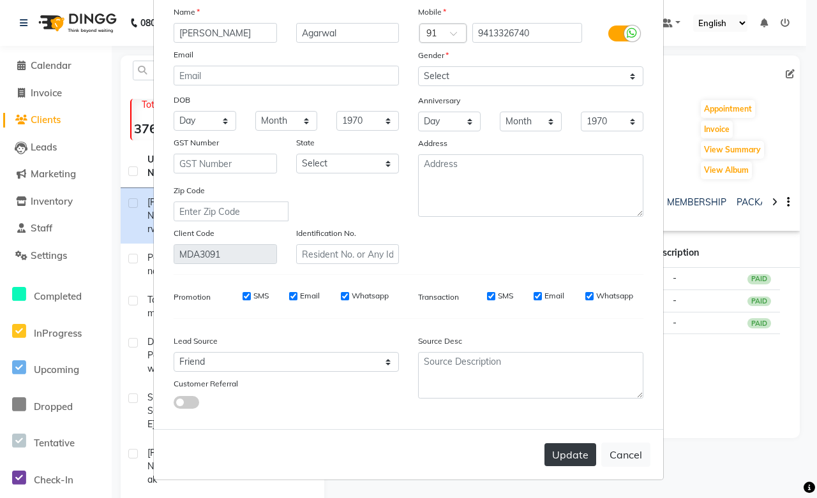
click at [556, 452] on button "Update" at bounding box center [570, 454] width 52 height 23
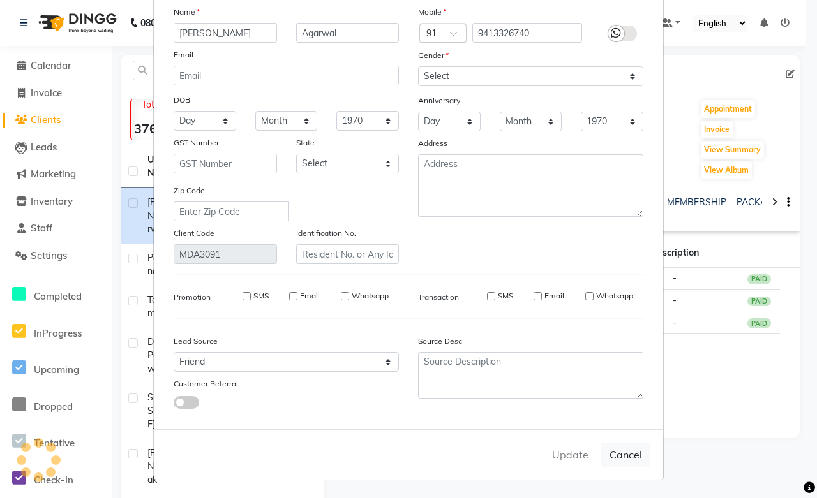
select select
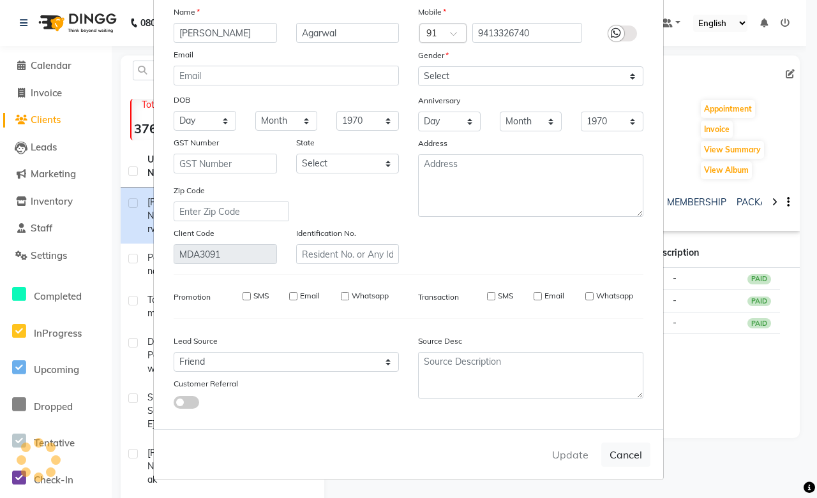
select select
checkbox input "false"
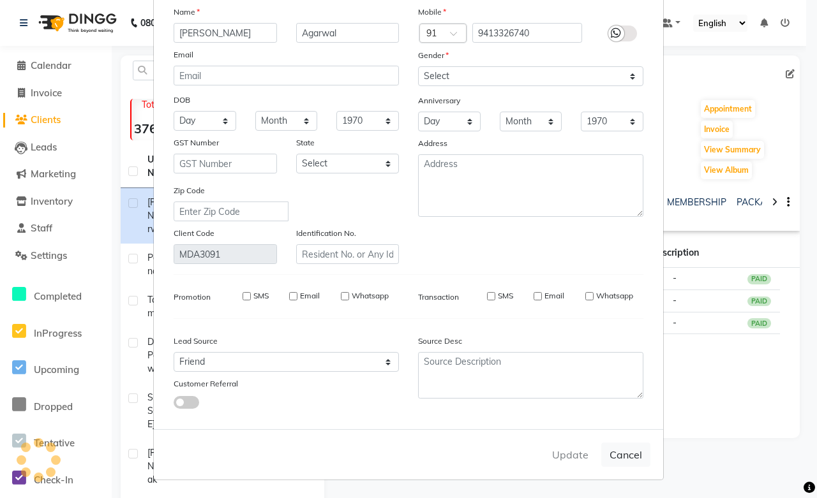
checkbox input "false"
